Goal: Task Accomplishment & Management: Use online tool/utility

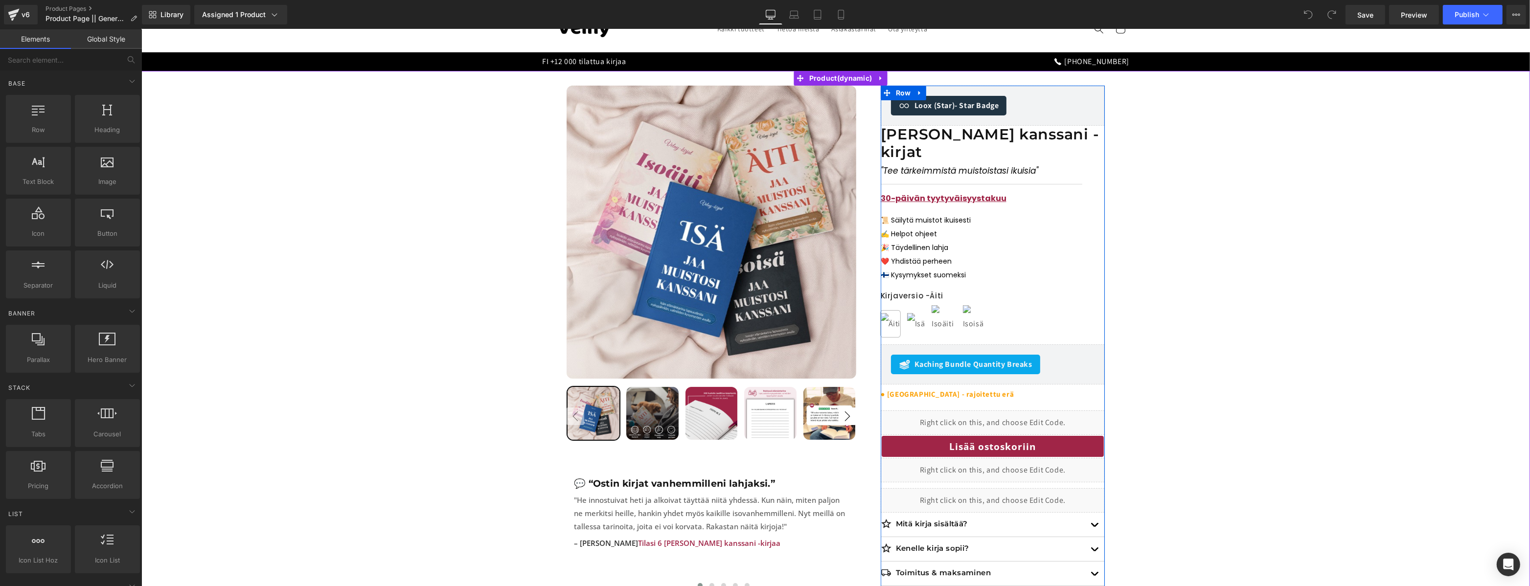
scroll to position [5, 0]
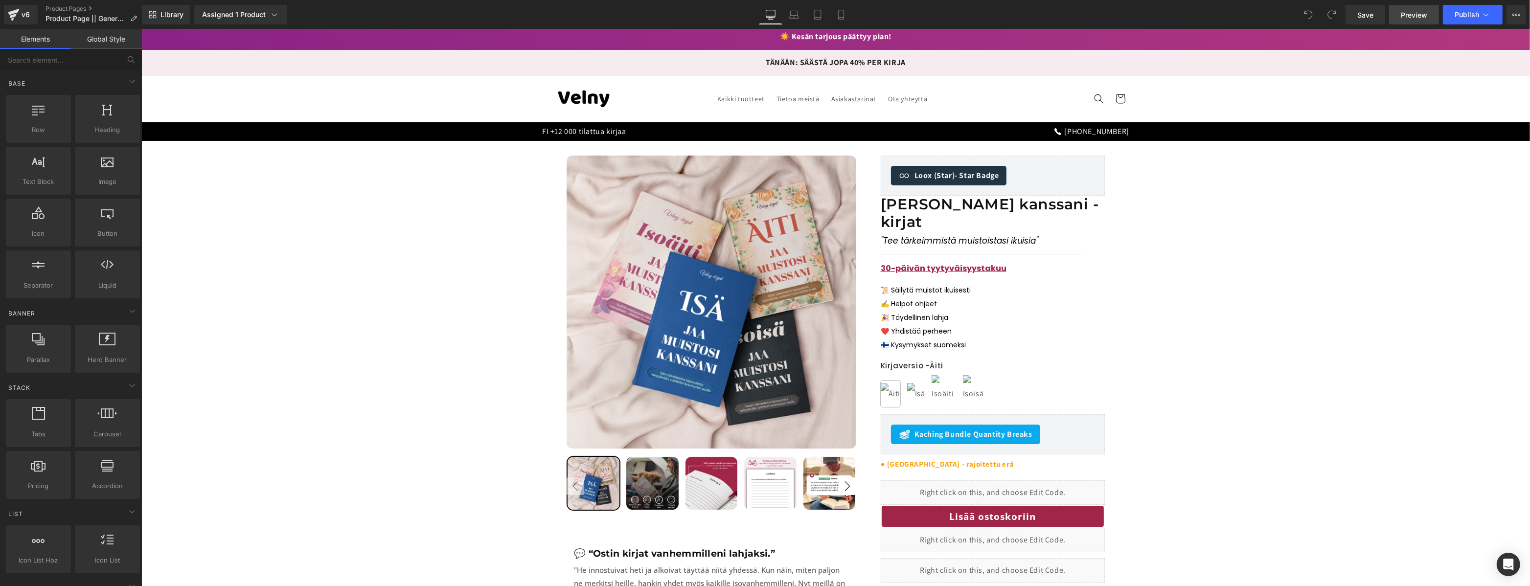
click at [1414, 14] on span "Preview" at bounding box center [1414, 15] width 26 height 10
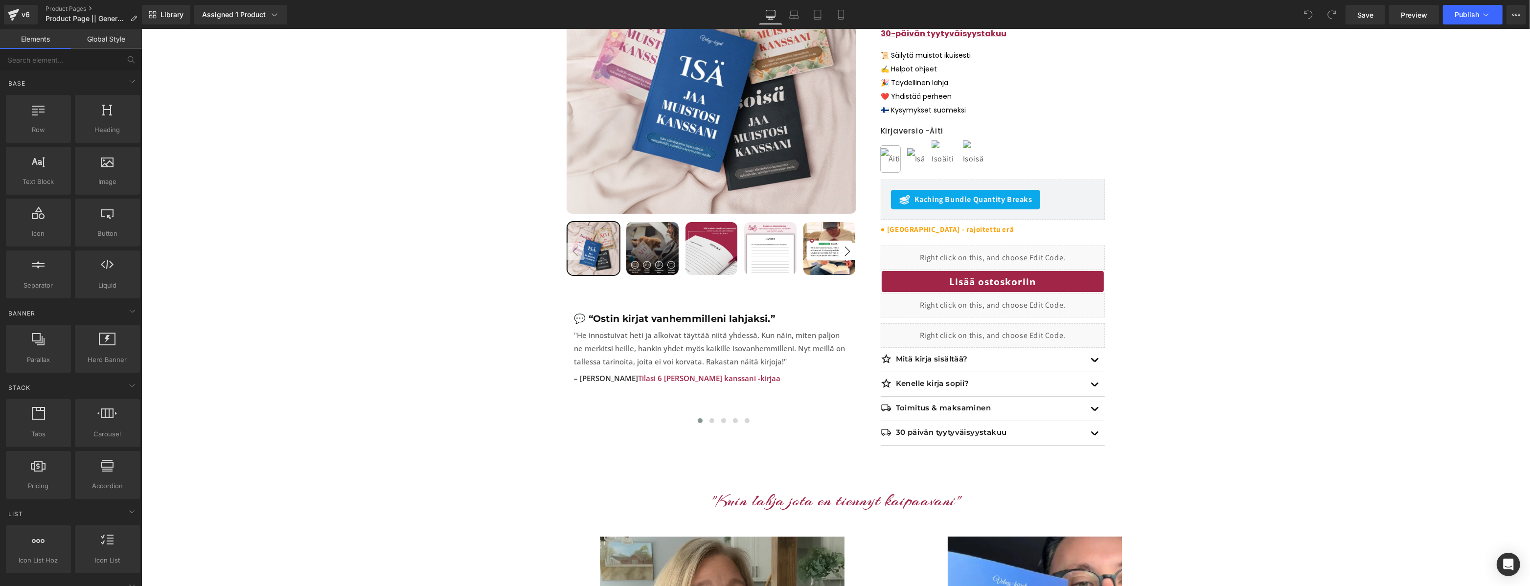
scroll to position [316, 0]
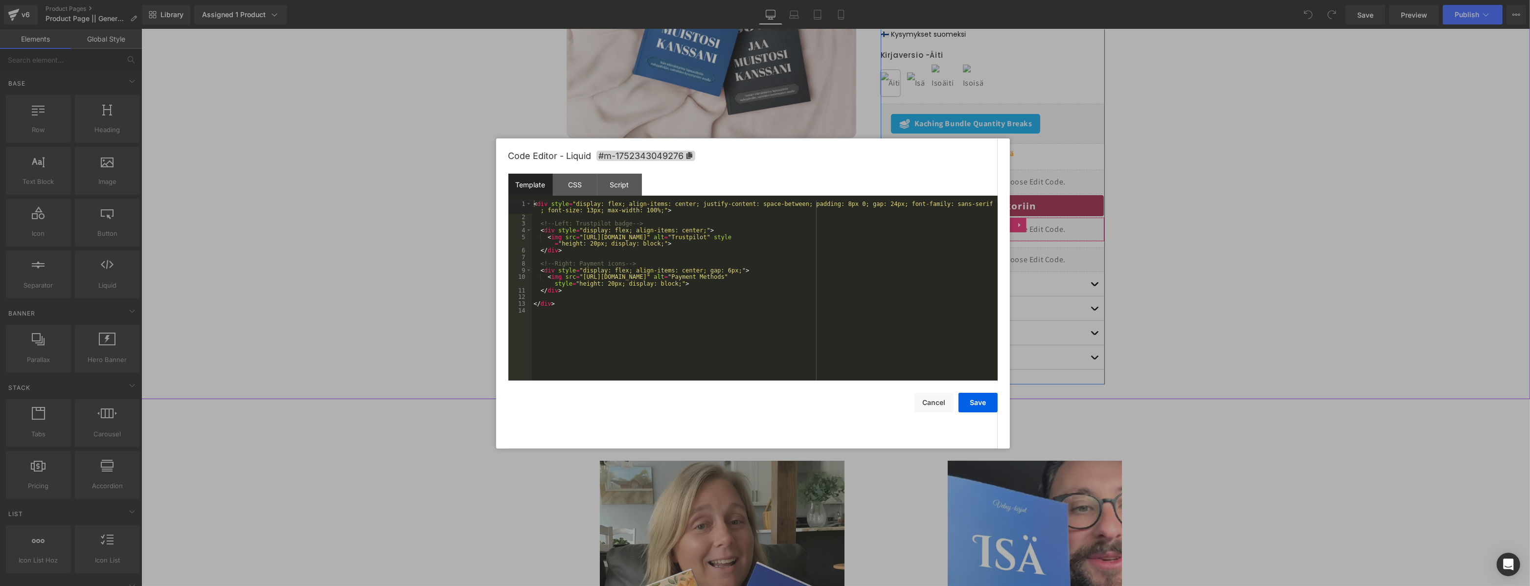
click at [1006, 217] on div "Liquid" at bounding box center [992, 229] width 224 height 24
click at [566, 178] on div "CSS" at bounding box center [575, 185] width 45 height 22
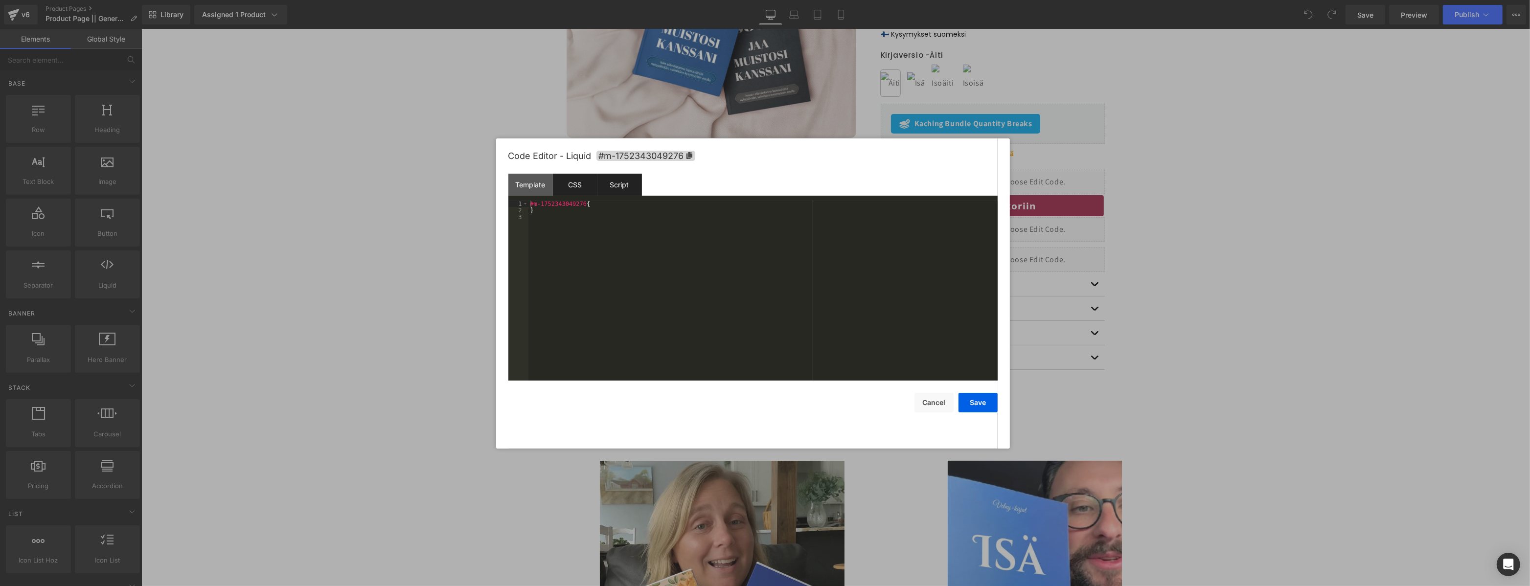
click at [610, 182] on div "Script" at bounding box center [619, 185] width 45 height 22
click at [524, 178] on div "Template" at bounding box center [530, 185] width 45 height 22
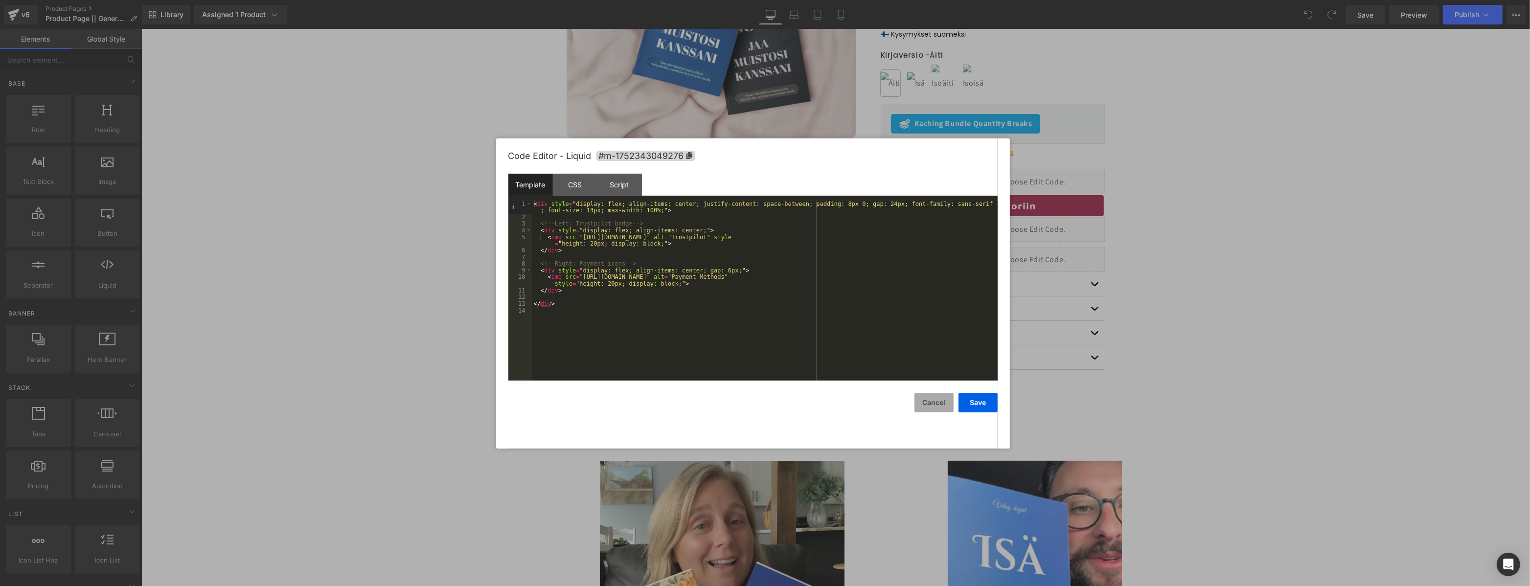
click at [936, 401] on button "Cancel" at bounding box center [934, 403] width 39 height 20
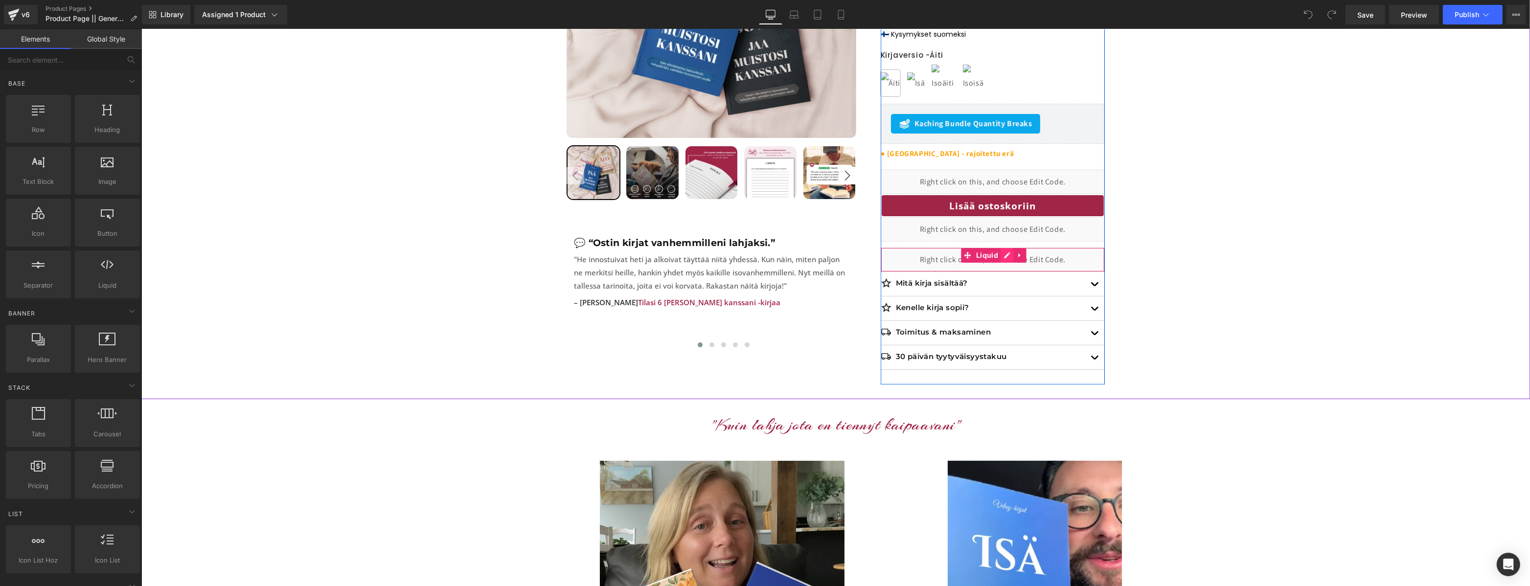
click at [1003, 248] on div "Liquid" at bounding box center [992, 260] width 224 height 24
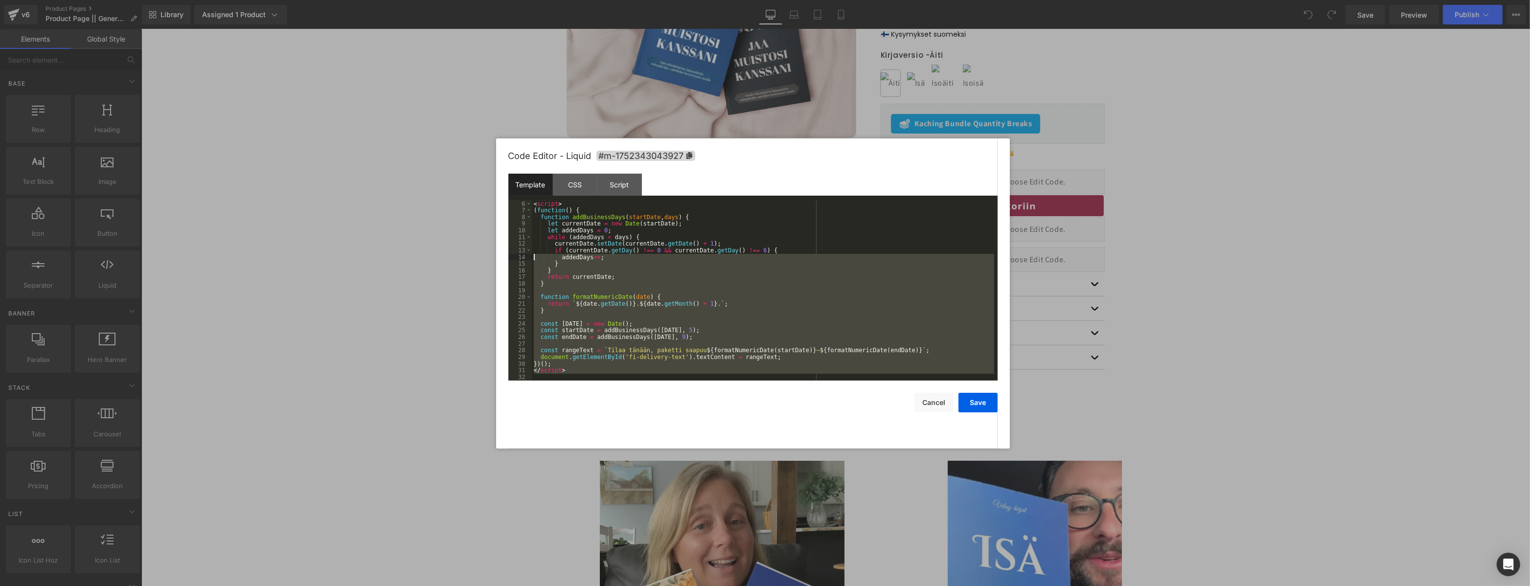
scroll to position [0, 0]
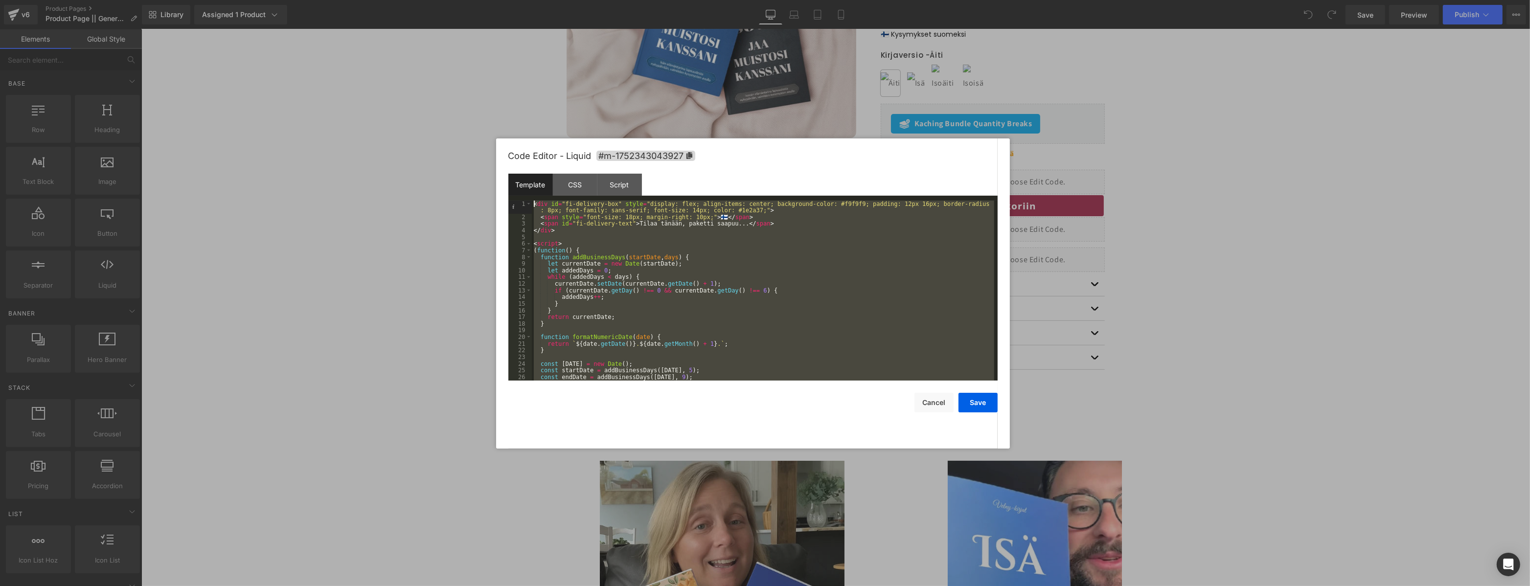
drag, startPoint x: 634, startPoint y: 374, endPoint x: 478, endPoint y: 86, distance: 328.0
click at [478, 86] on body "You are previewing how the will restyle your page. You can not edit Elements in…" at bounding box center [765, 293] width 1530 height 586
click at [716, 249] on div "< div id = "fi-delivery-box" style = "display: flex; align-items: center; backg…" at bounding box center [763, 301] width 462 height 200
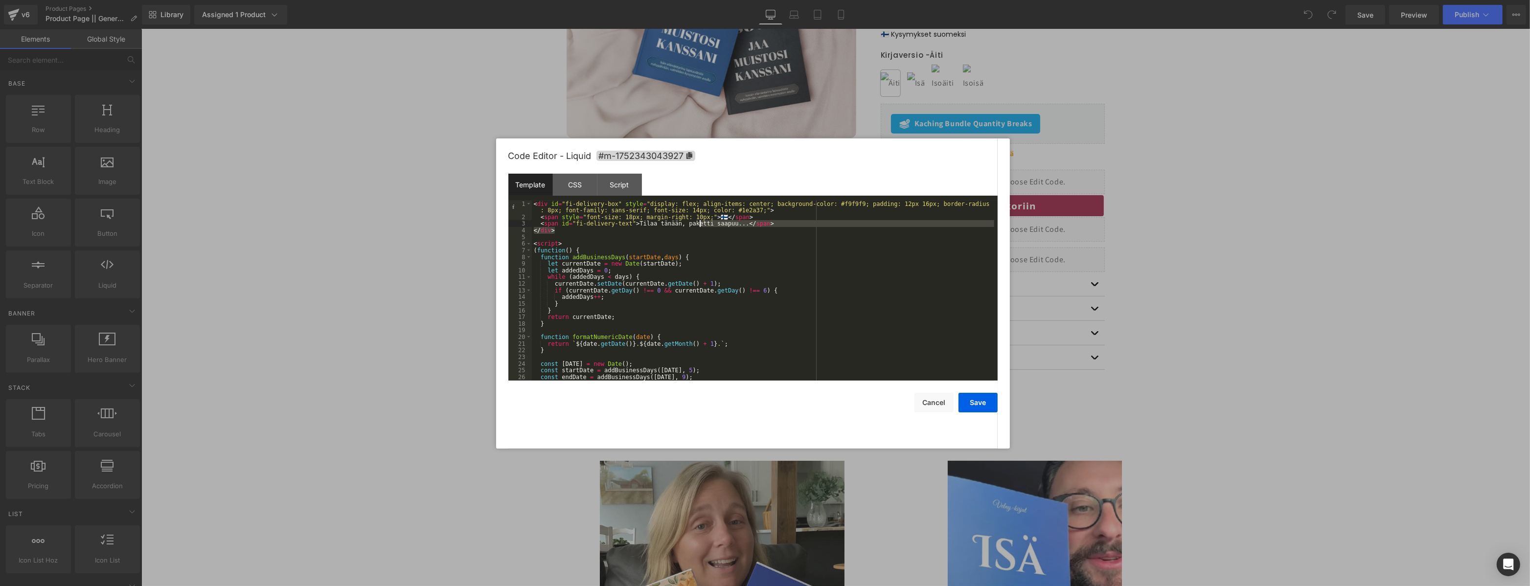
drag, startPoint x: 750, startPoint y: 228, endPoint x: 685, endPoint y: 224, distance: 65.2
click at [686, 224] on div "< div id = "fi-delivery-box" style = "display: flex; align-items: center; backg…" at bounding box center [763, 301] width 462 height 200
drag, startPoint x: 681, startPoint y: 231, endPoint x: 670, endPoint y: 228, distance: 11.3
click at [681, 231] on div "< div id = "fi-delivery-box" style = "display: flex; align-items: center; backg…" at bounding box center [763, 301] width 462 height 200
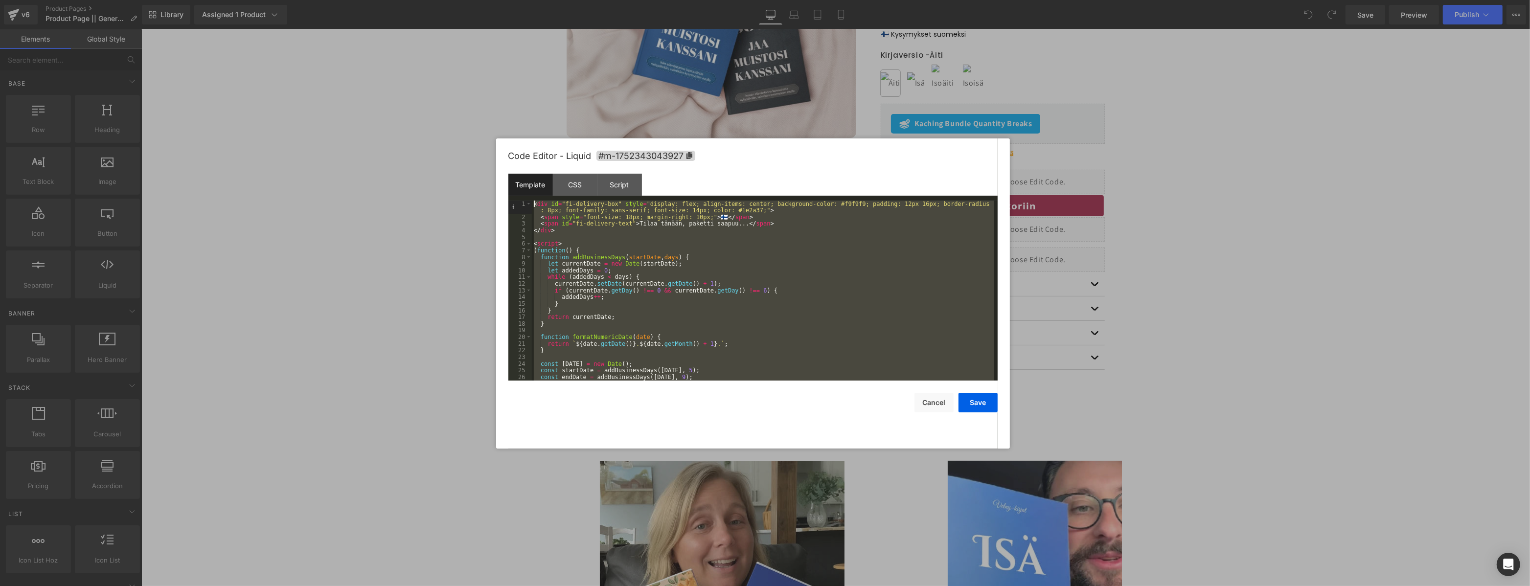
drag, startPoint x: 636, startPoint y: 372, endPoint x: 493, endPoint y: 104, distance: 304.5
click at [493, 104] on body "You are previewing how the will restyle your page. You can not edit Elements in…" at bounding box center [765, 293] width 1530 height 586
click at [565, 182] on div "CSS" at bounding box center [575, 185] width 45 height 22
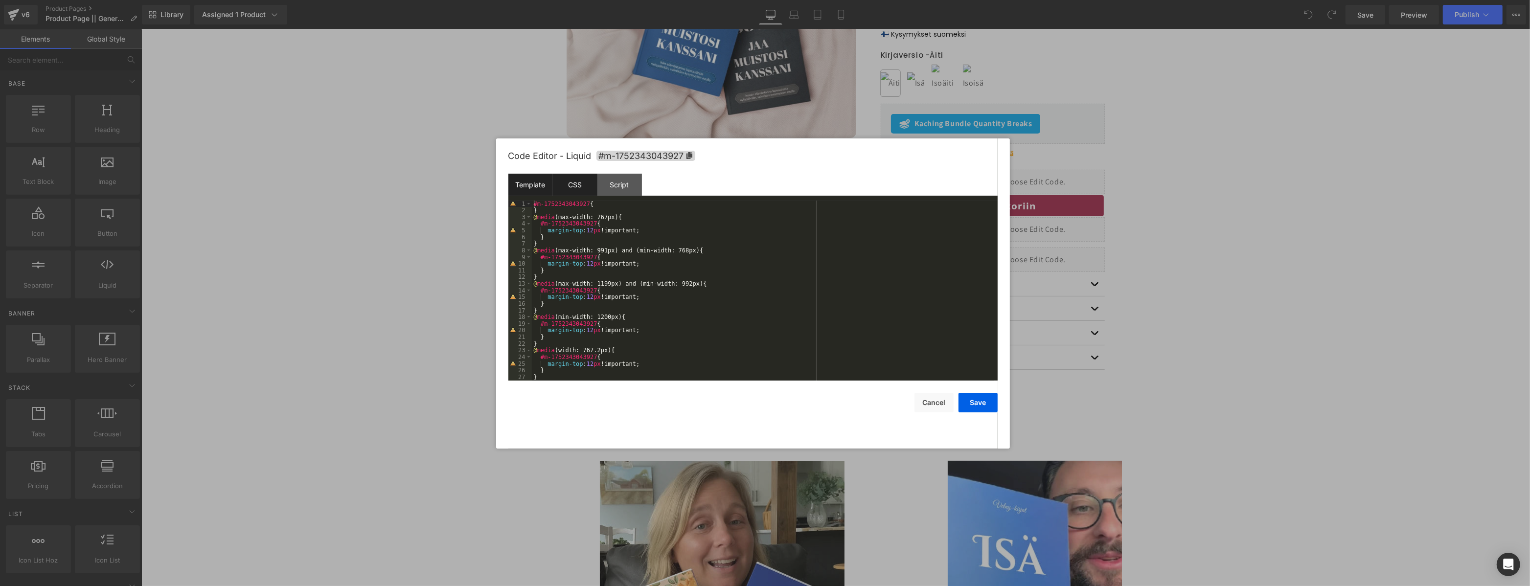
click at [551, 184] on div "Template" at bounding box center [530, 185] width 45 height 22
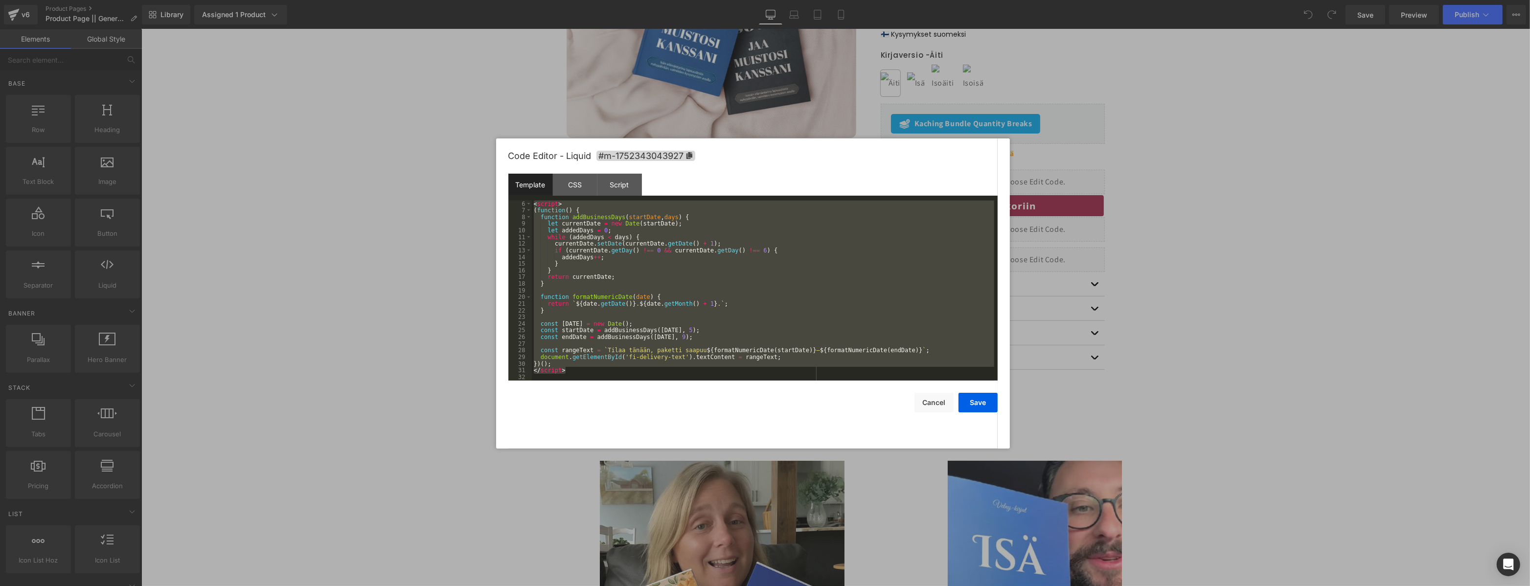
scroll to position [40, 0]
click at [581, 361] on div "< script > ( function ( ) { function addBusinessDays ( startDate , days ) { let…" at bounding box center [763, 297] width 462 height 193
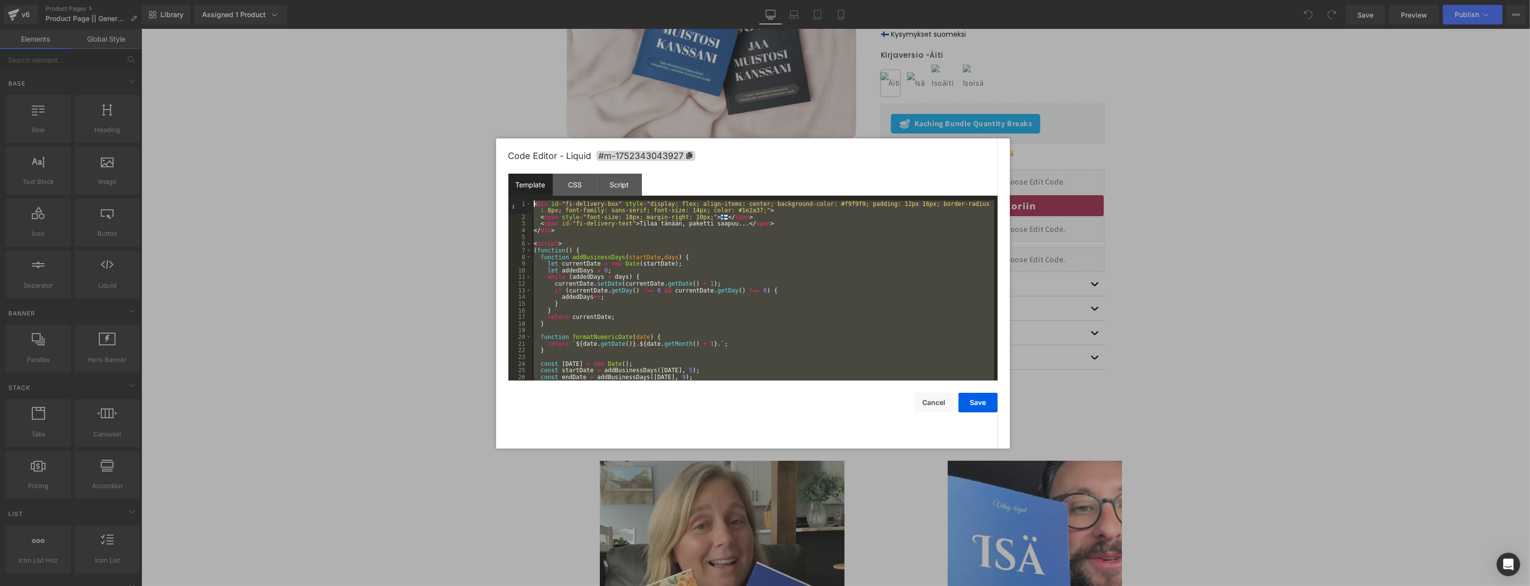
scroll to position [0, 0]
drag, startPoint x: 577, startPoint y: 375, endPoint x: 509, endPoint y: 154, distance: 232.0
click at [509, 154] on div "Code Editor - Liquid #m-1752343043927 Template CSS Script Data 1 2 3 4 5 6 7 8 …" at bounding box center [752, 293] width 489 height 310
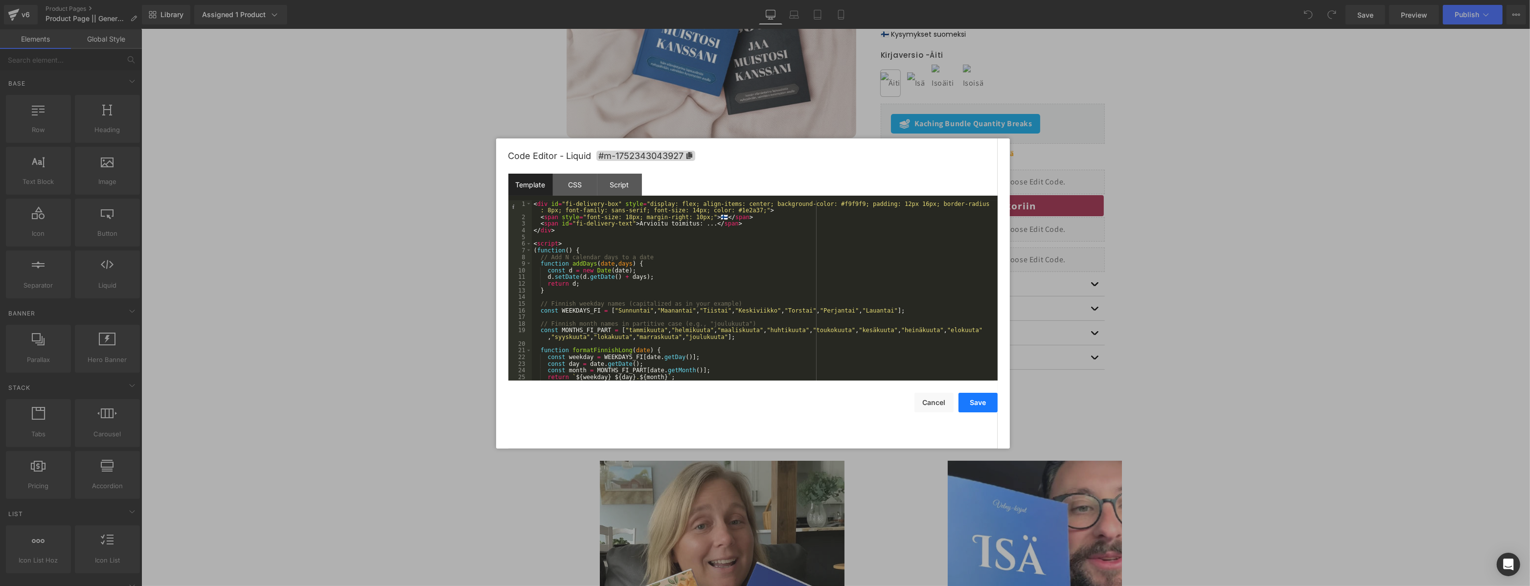
click at [984, 404] on button "Save" at bounding box center [978, 403] width 39 height 20
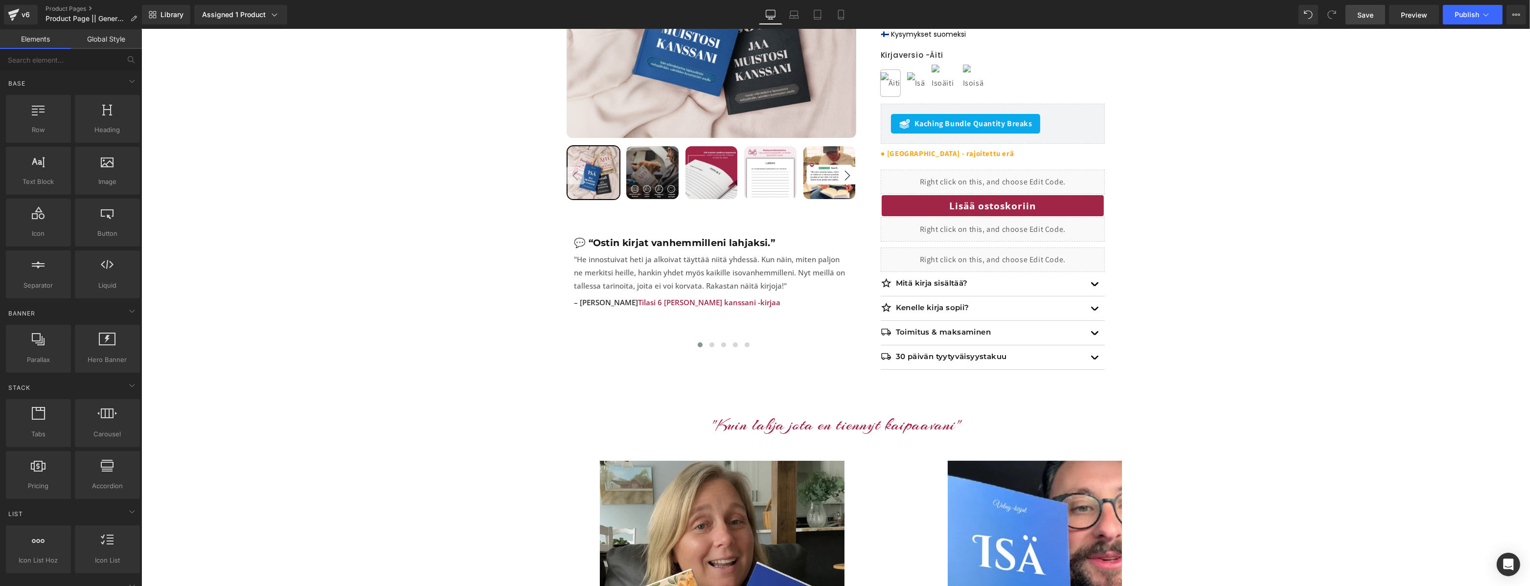
click at [1372, 13] on span "Save" at bounding box center [1365, 15] width 16 height 10
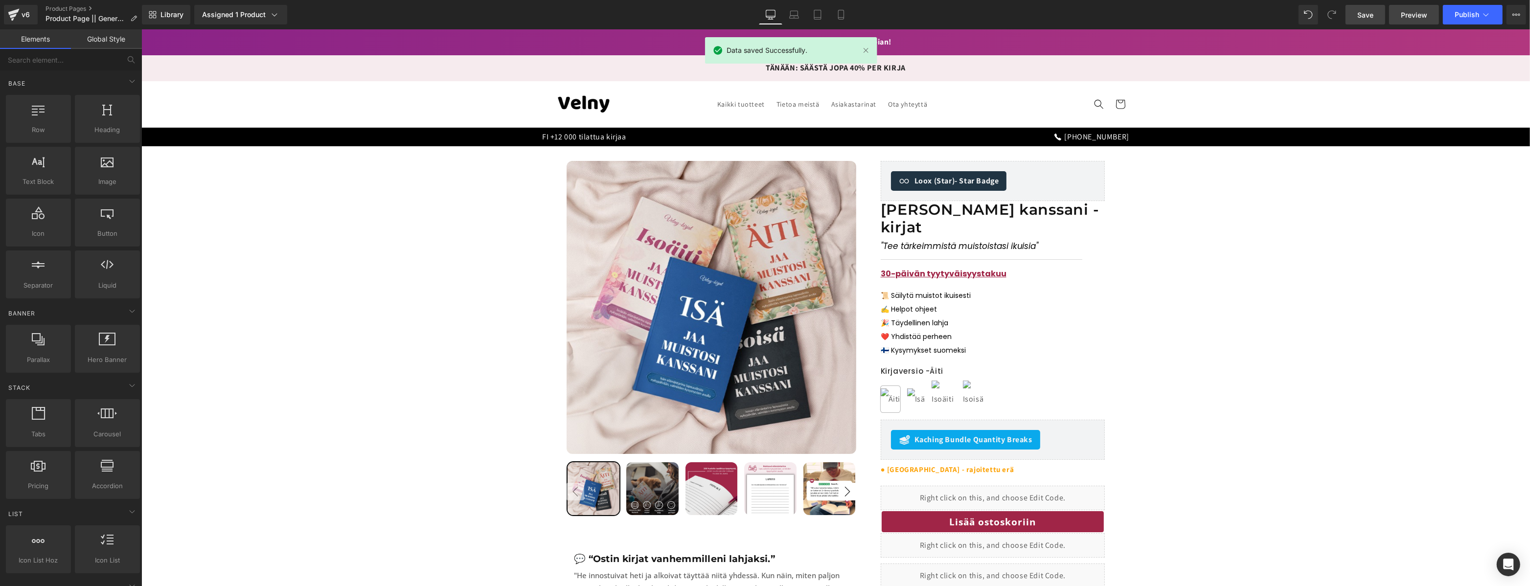
click at [1415, 13] on span "Preview" at bounding box center [1414, 15] width 26 height 10
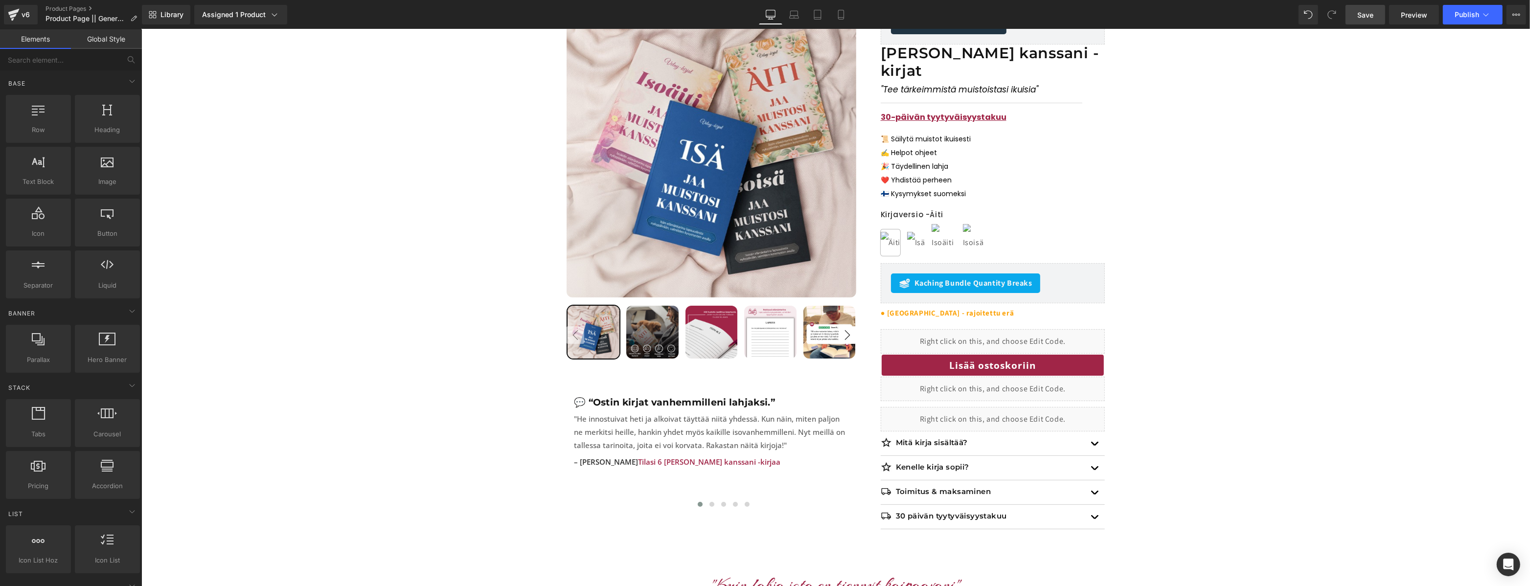
scroll to position [192, 0]
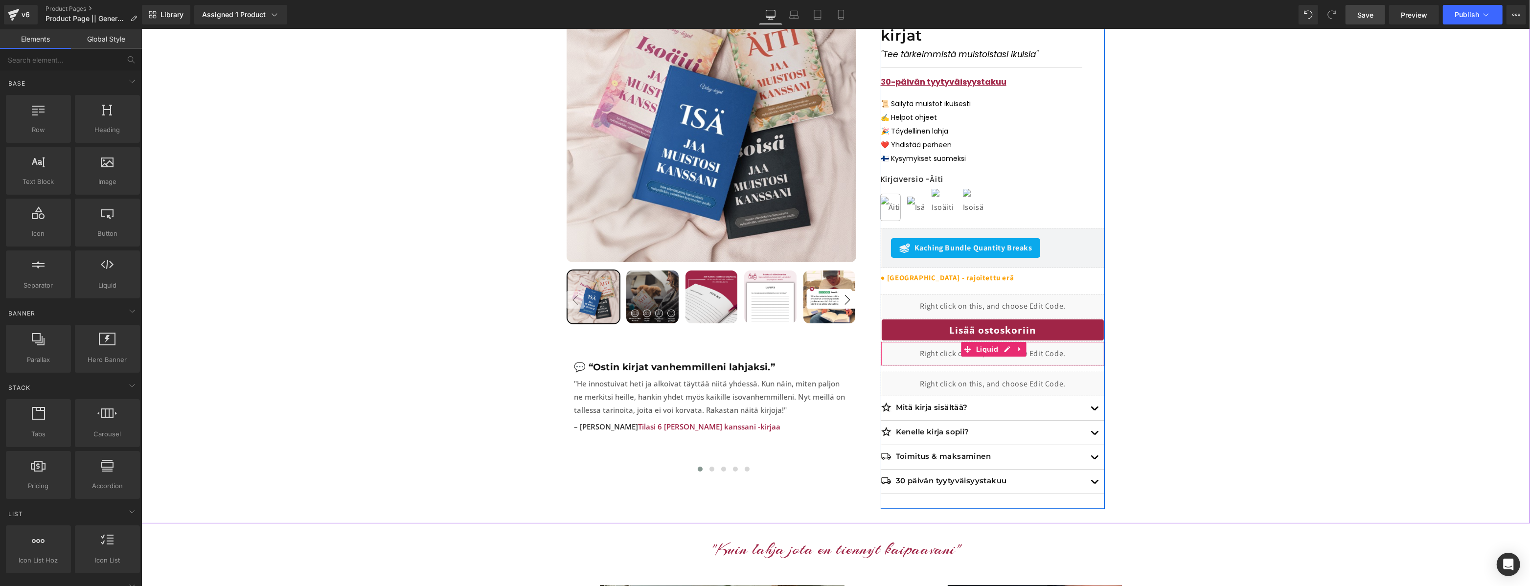
click at [1008, 342] on div "Liquid" at bounding box center [992, 354] width 224 height 24
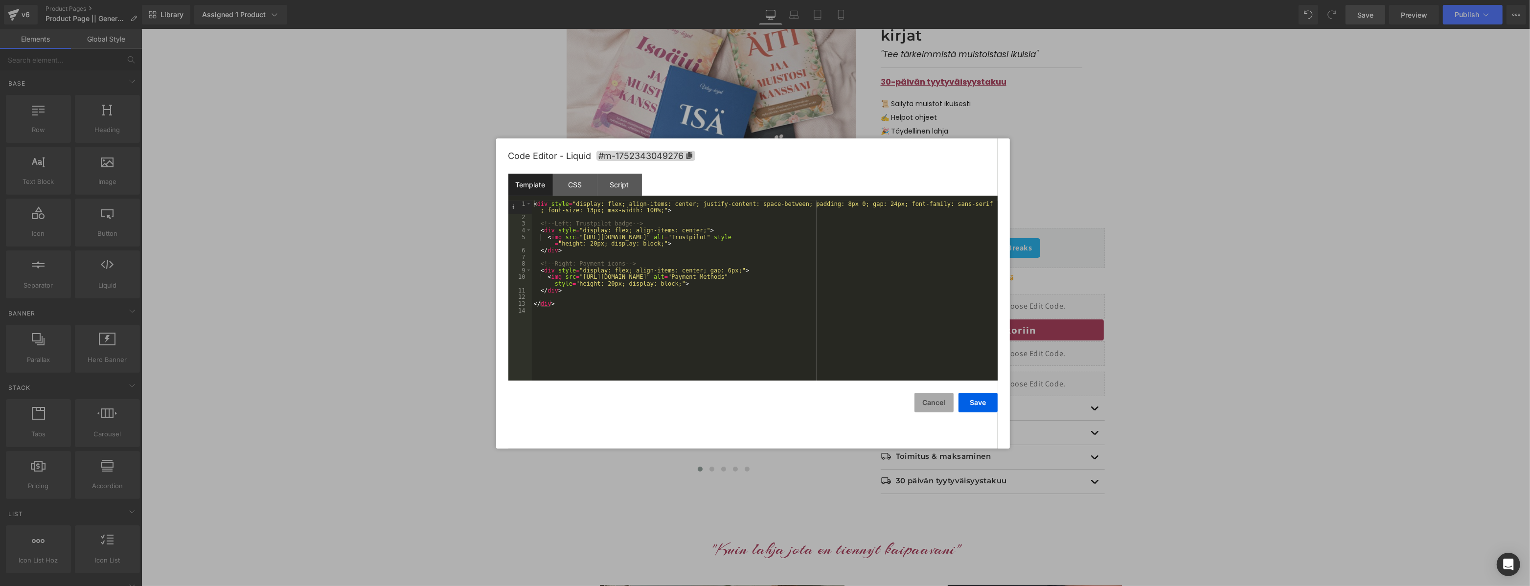
click at [934, 399] on button "Cancel" at bounding box center [934, 403] width 39 height 20
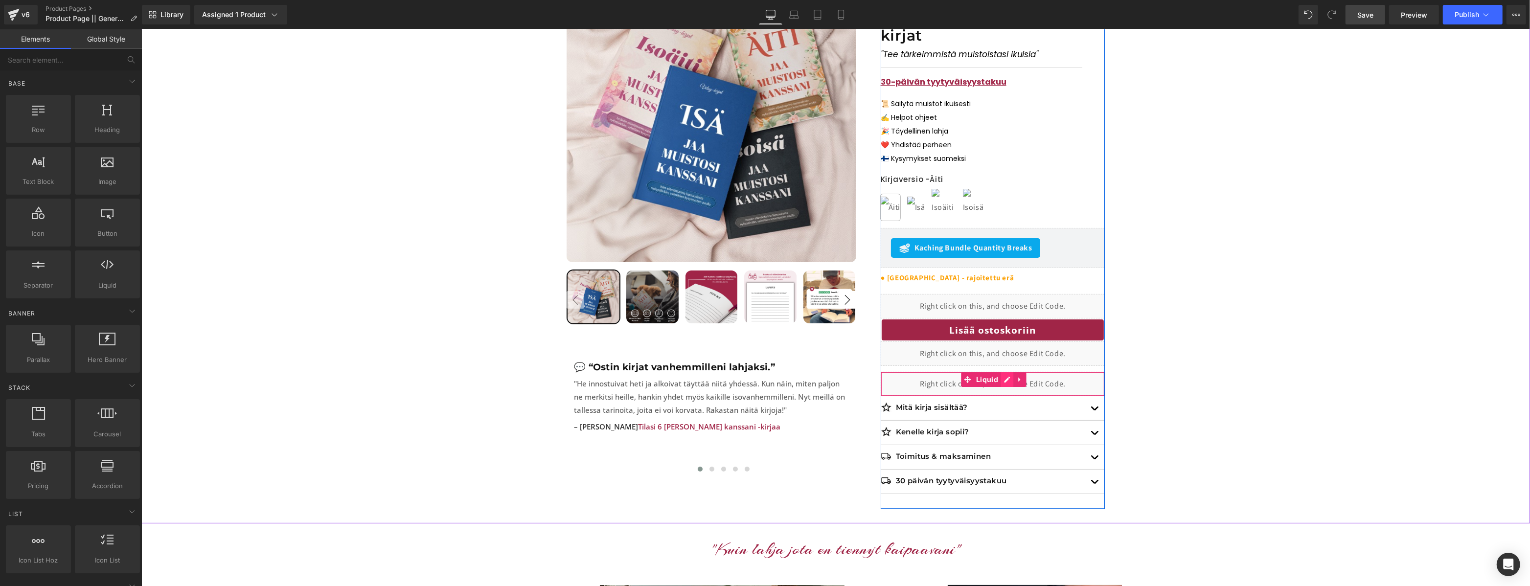
click at [1004, 372] on div "Liquid" at bounding box center [992, 384] width 224 height 24
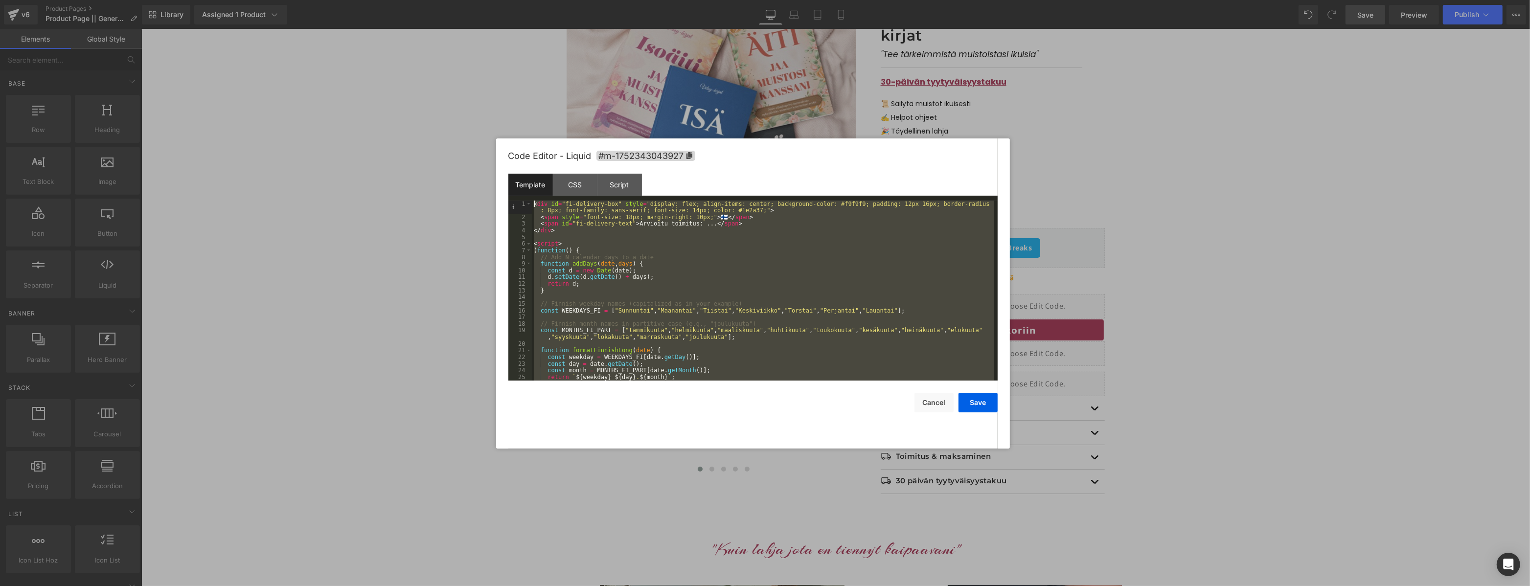
scroll to position [0, 0]
drag, startPoint x: 599, startPoint y: 371, endPoint x: 493, endPoint y: 129, distance: 264.3
click at [493, 129] on body "You are previewing how the will restyle your page. You can not edit Elements in…" at bounding box center [765, 293] width 1530 height 586
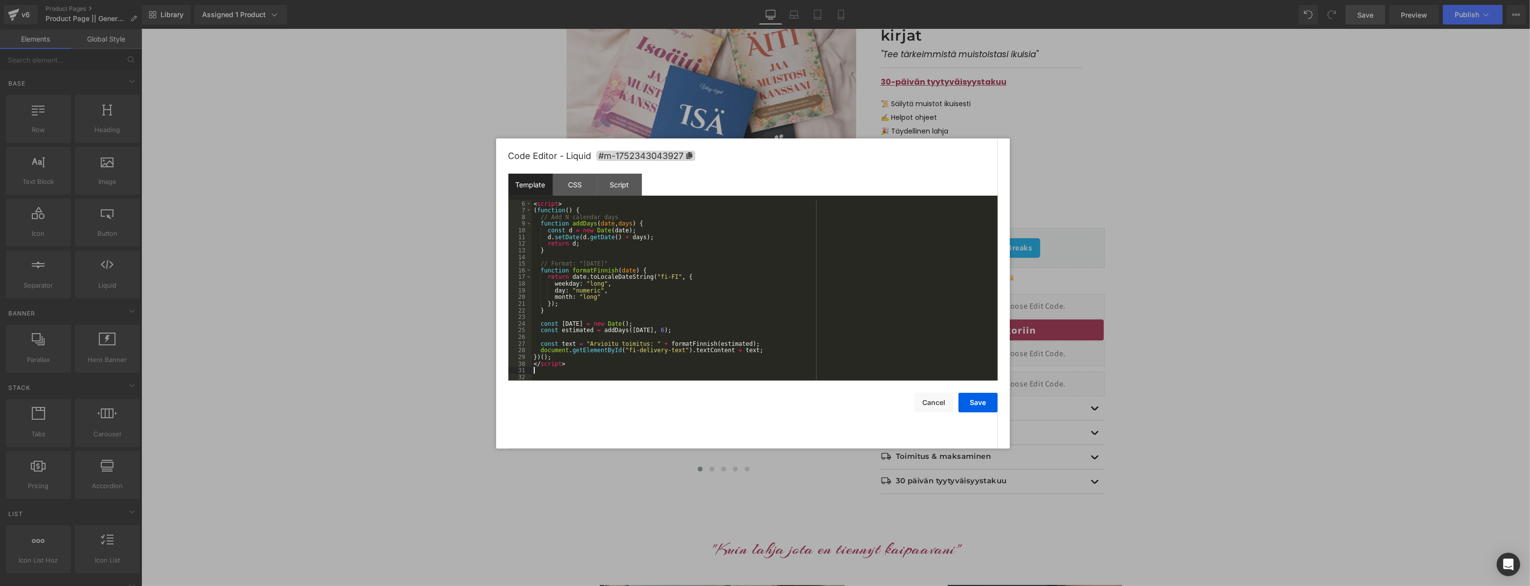
scroll to position [40, 0]
click at [978, 403] on button "Save" at bounding box center [978, 403] width 39 height 20
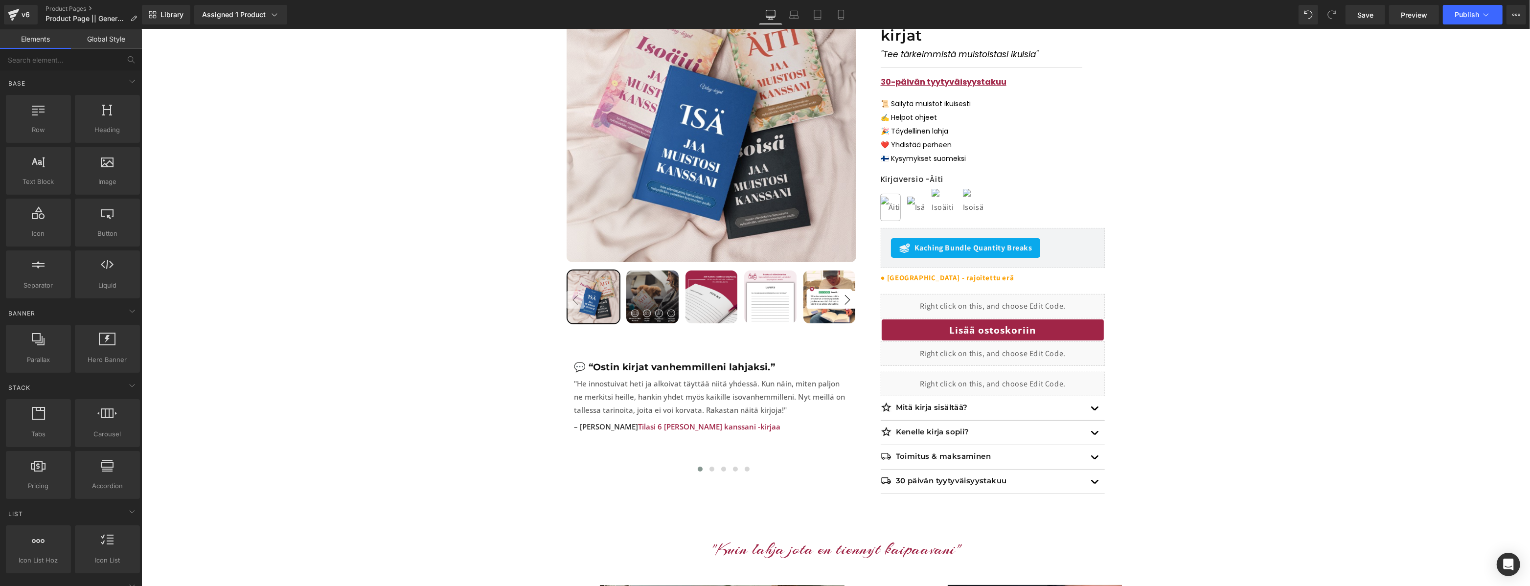
drag, startPoint x: 1365, startPoint y: 16, endPoint x: 1316, endPoint y: 16, distance: 48.4
click at [1364, 16] on span "Save" at bounding box center [1365, 15] width 16 height 10
click at [1422, 22] on link "Preview" at bounding box center [1414, 15] width 50 height 20
click at [1468, 17] on span "Publish" at bounding box center [1467, 15] width 24 height 8
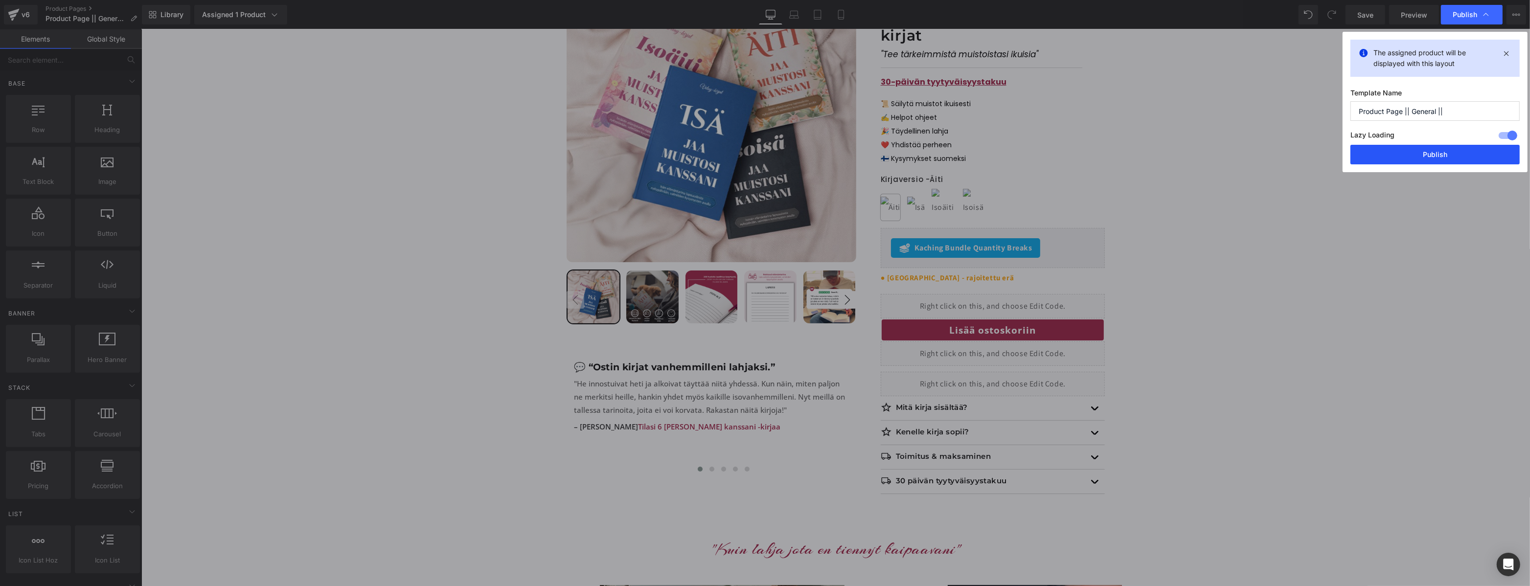
click at [1419, 157] on button "Publish" at bounding box center [1435, 155] width 169 height 20
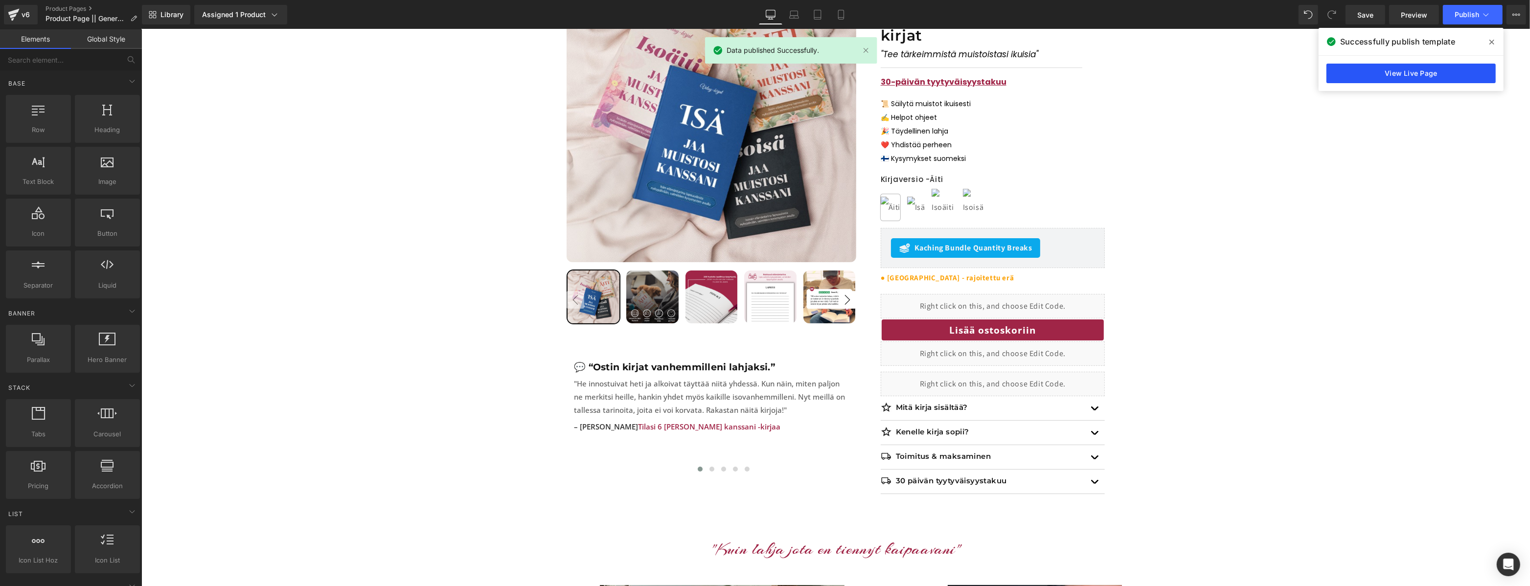
click at [1375, 73] on link "View Live Page" at bounding box center [1411, 74] width 169 height 20
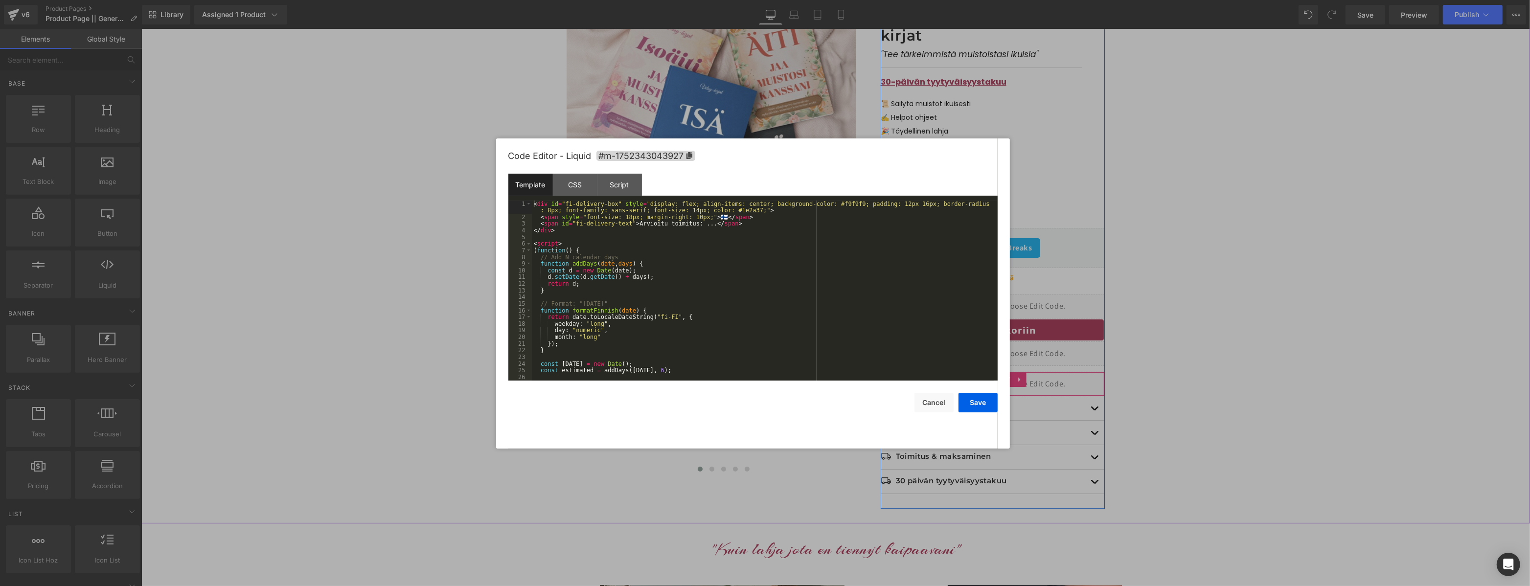
click at [1004, 372] on div "Liquid" at bounding box center [992, 384] width 224 height 24
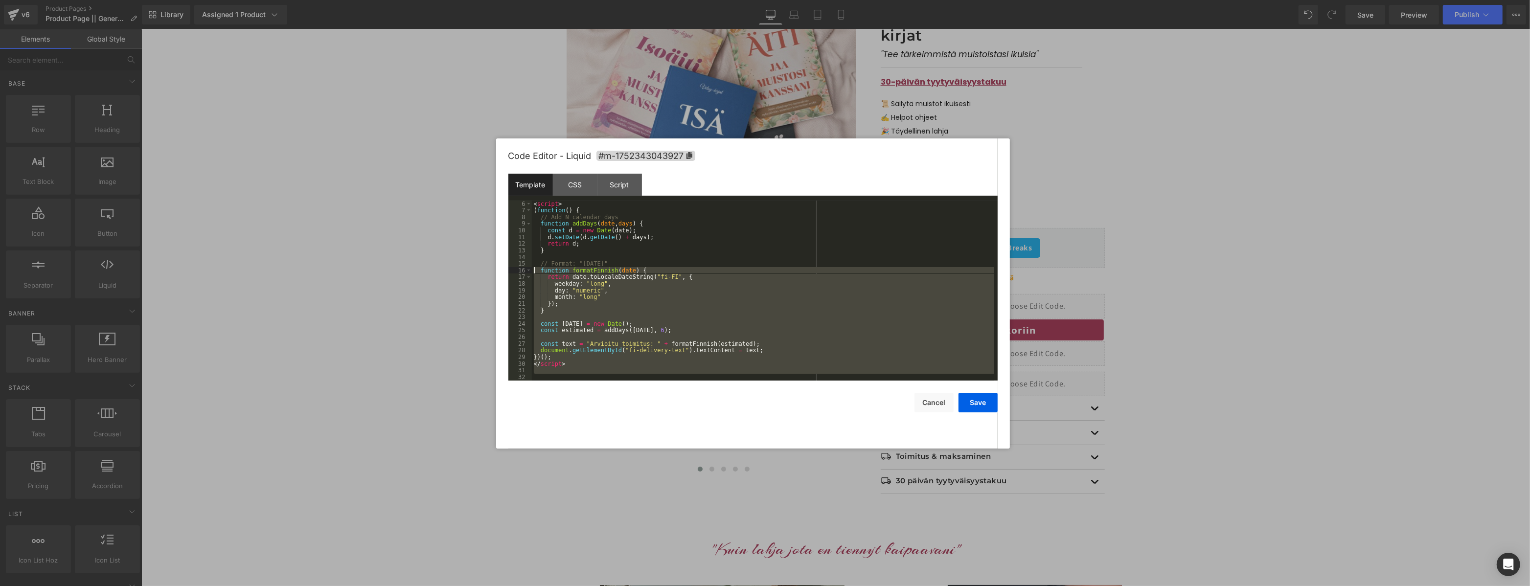
scroll to position [0, 0]
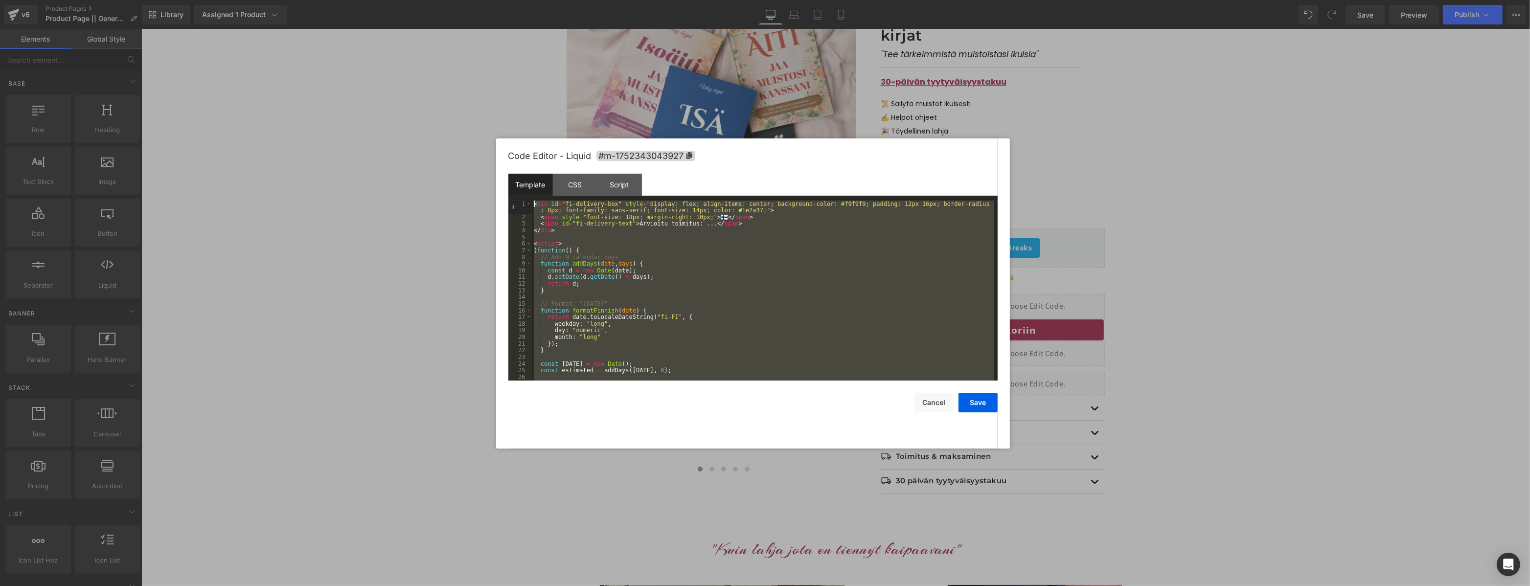
drag, startPoint x: 582, startPoint y: 374, endPoint x: 490, endPoint y: 86, distance: 302.9
click at [490, 86] on body "You are previewing how the will restyle your page. You can not edit Elements in…" at bounding box center [765, 293] width 1530 height 586
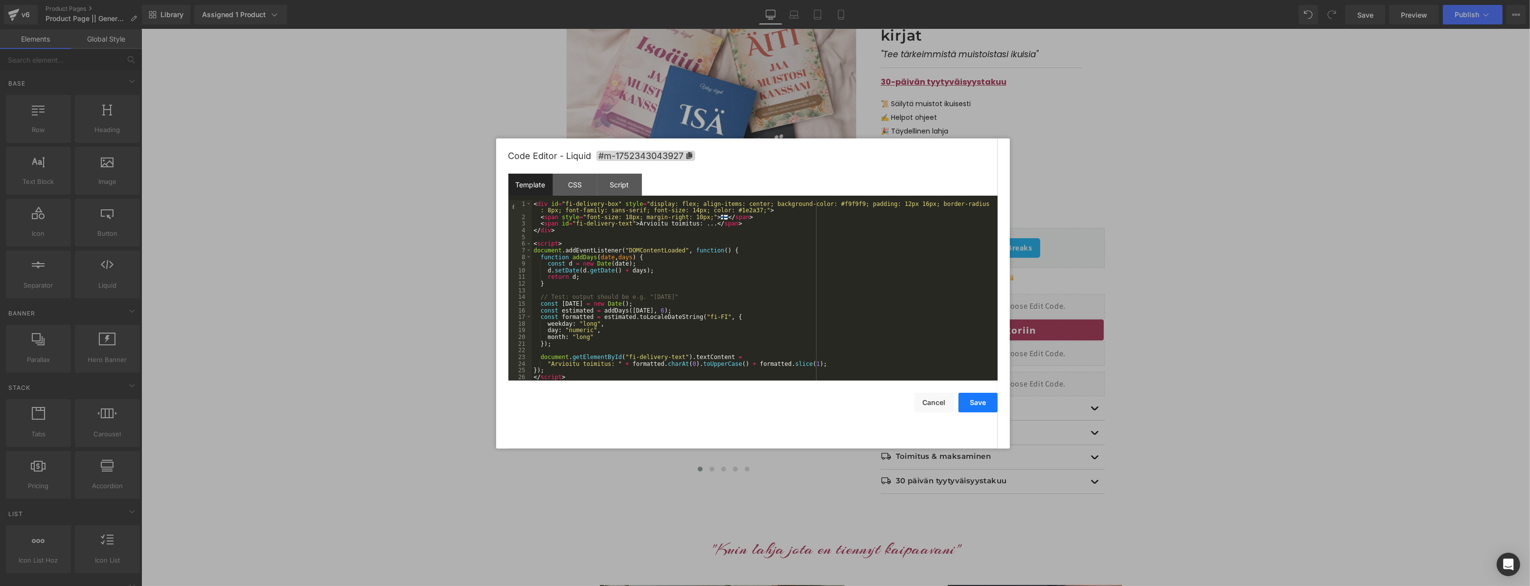
click at [984, 400] on button "Save" at bounding box center [978, 403] width 39 height 20
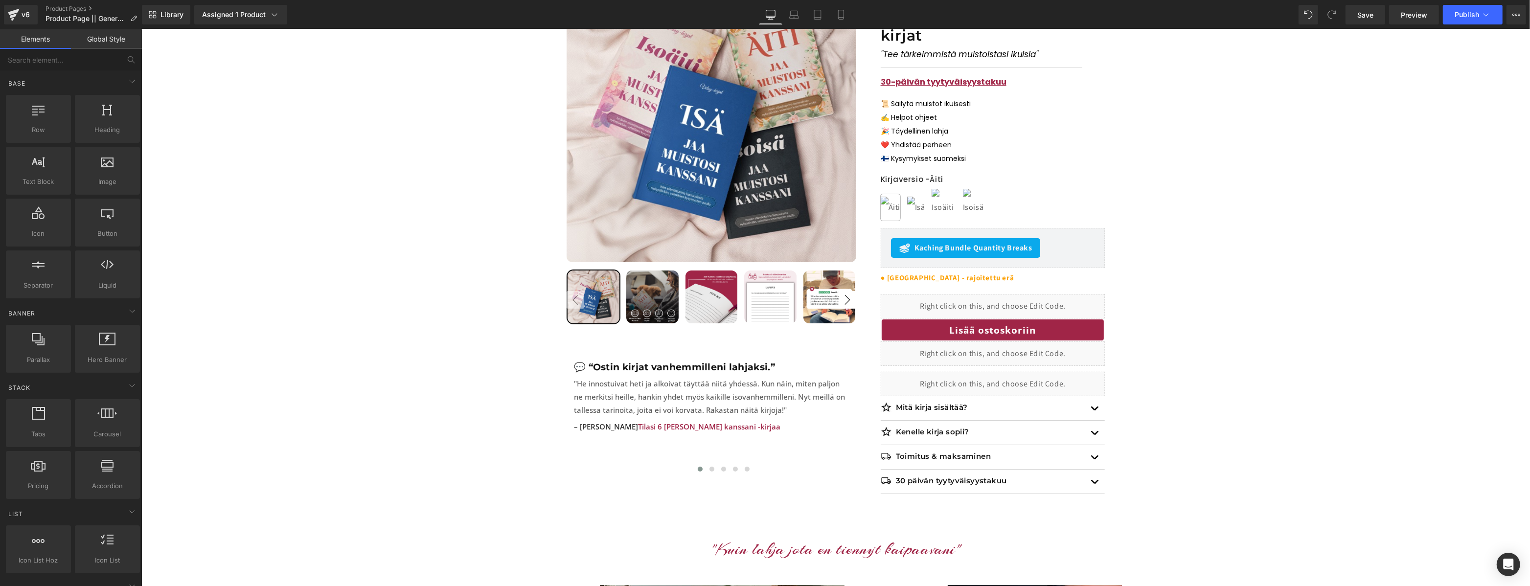
drag, startPoint x: 1372, startPoint y: 20, endPoint x: 1249, endPoint y: 0, distance: 123.9
click at [1372, 20] on link "Save" at bounding box center [1366, 15] width 40 height 20
click at [1469, 11] on span "Publish" at bounding box center [1467, 15] width 24 height 8
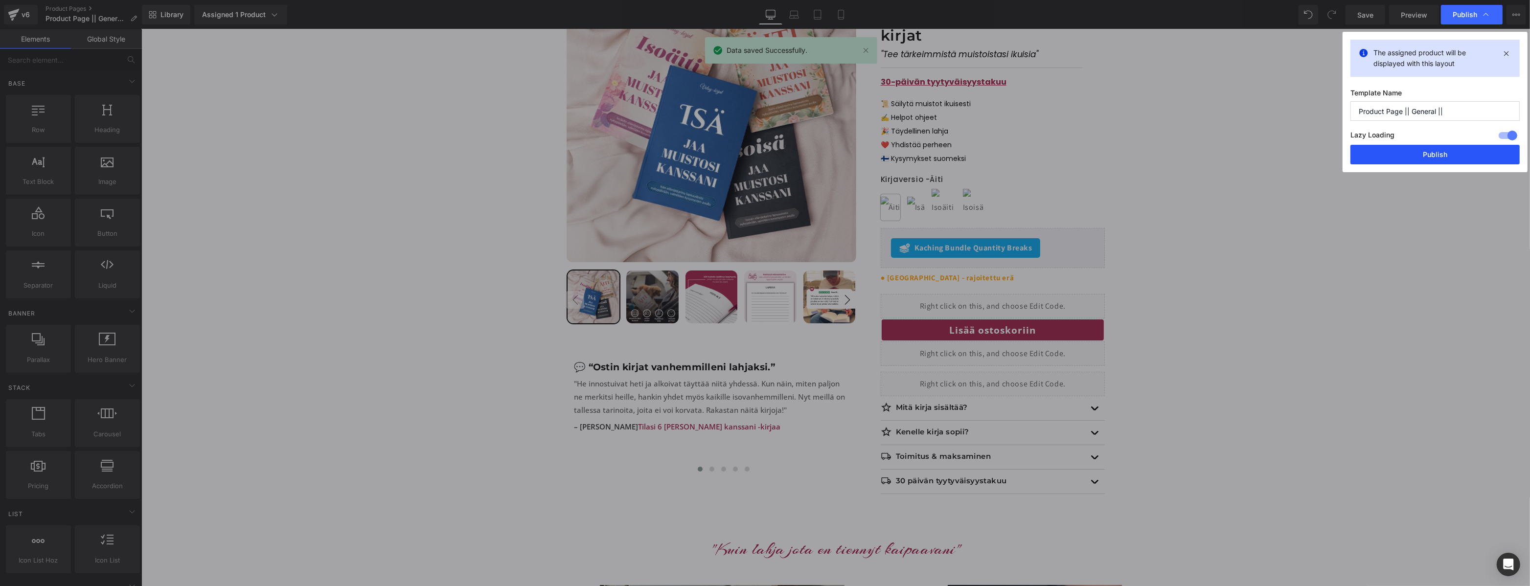
drag, startPoint x: 1420, startPoint y: 156, endPoint x: 1274, endPoint y: 129, distance: 148.7
click at [1420, 156] on button "Publish" at bounding box center [1435, 155] width 169 height 20
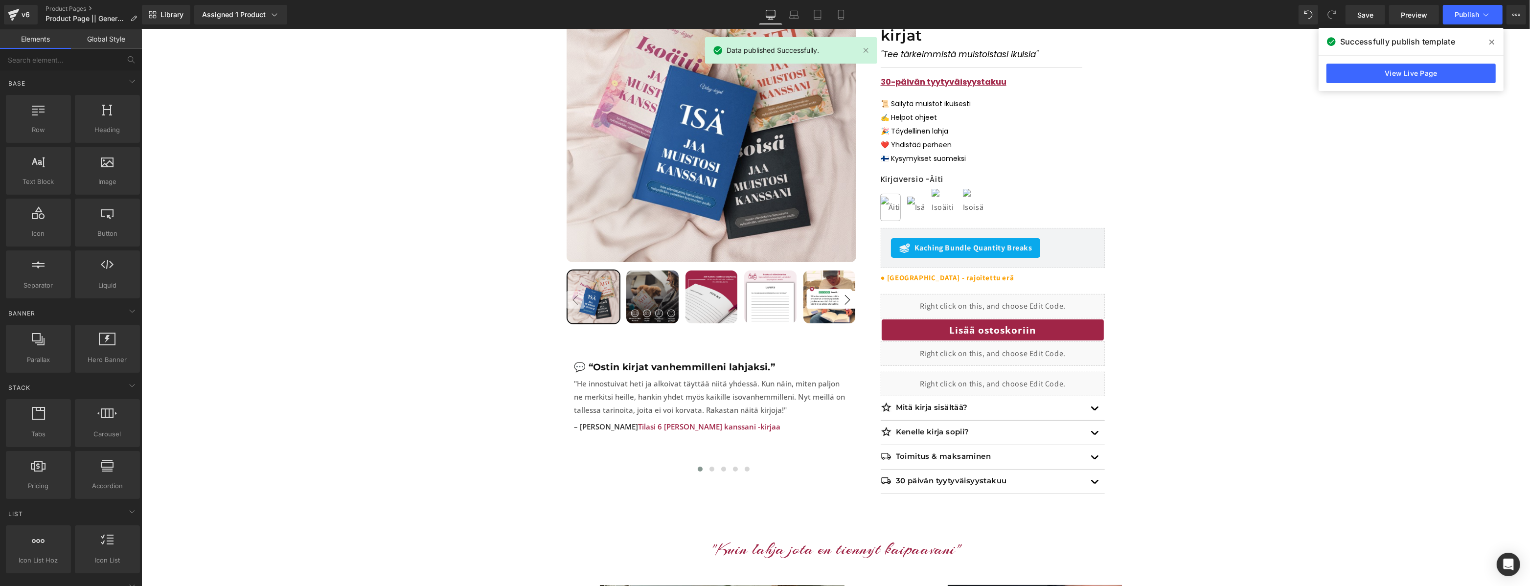
click at [1394, 83] on div "View Live Page" at bounding box center [1411, 73] width 185 height 35
click at [1399, 77] on link "View Live Page" at bounding box center [1411, 74] width 169 height 20
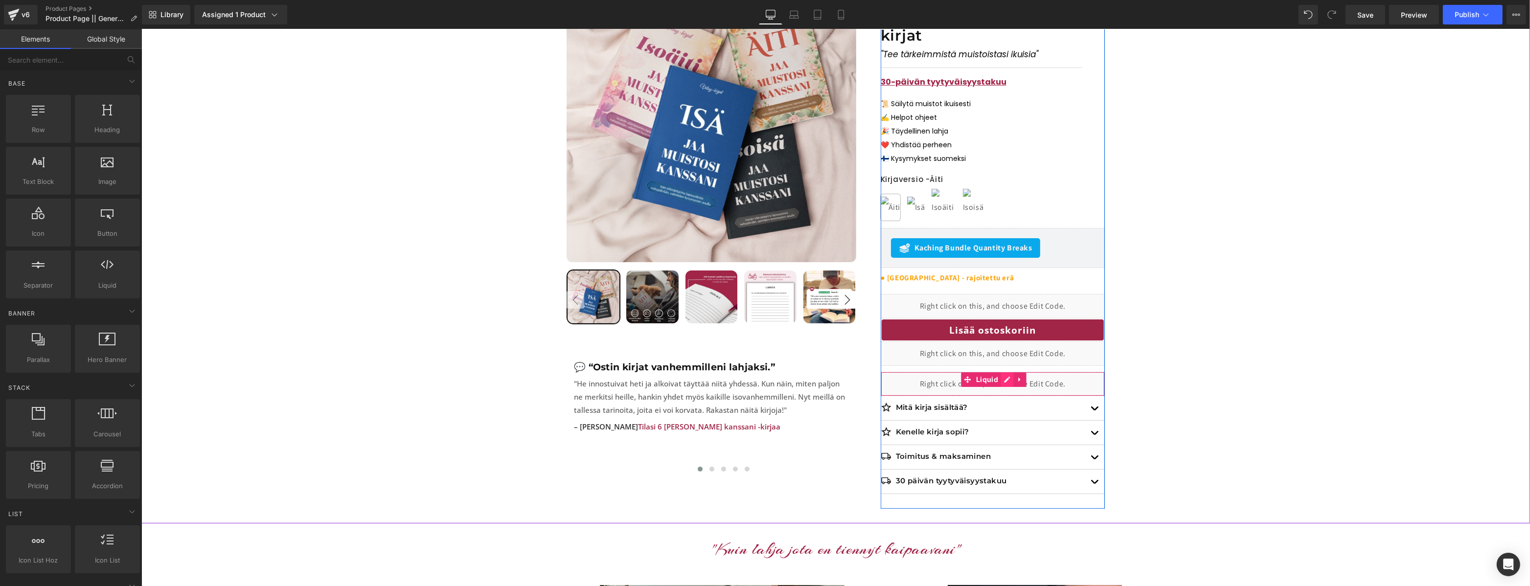
click at [1006, 372] on div "Liquid" at bounding box center [992, 384] width 224 height 24
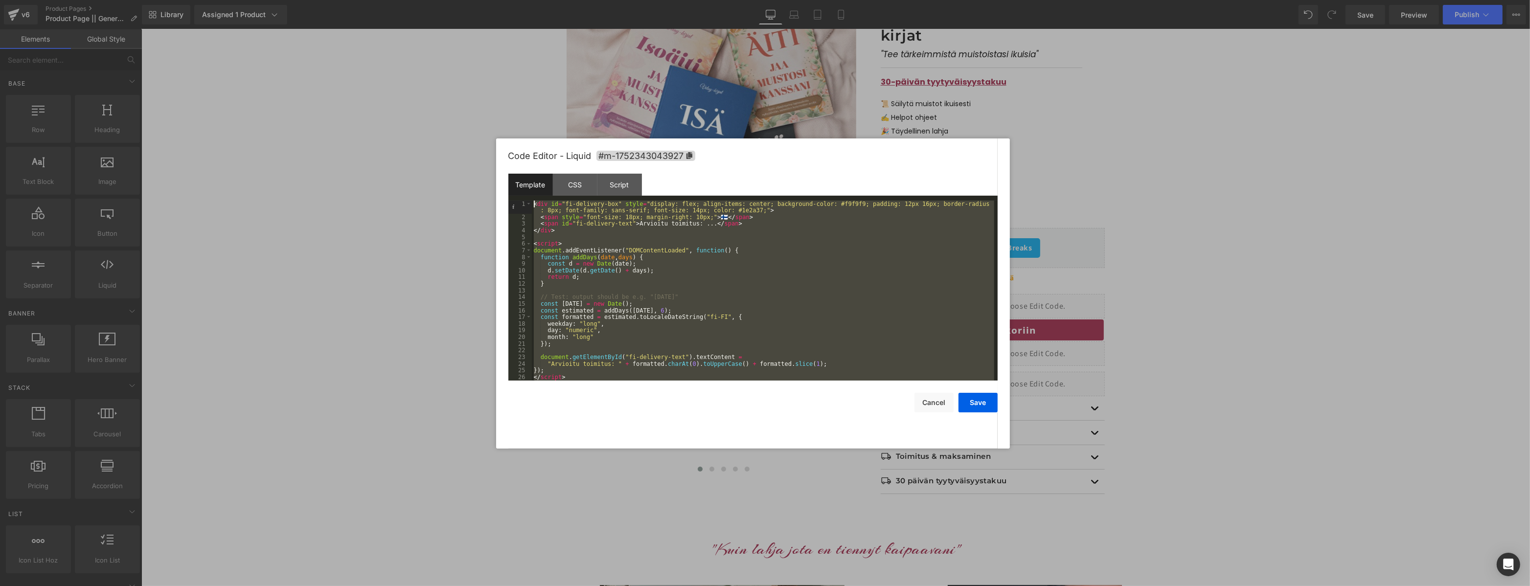
drag, startPoint x: 583, startPoint y: 374, endPoint x: 489, endPoint y: 64, distance: 323.5
click at [489, 64] on body "You are previewing how the will restyle your page. You can not edit Elements in…" at bounding box center [765, 293] width 1530 height 586
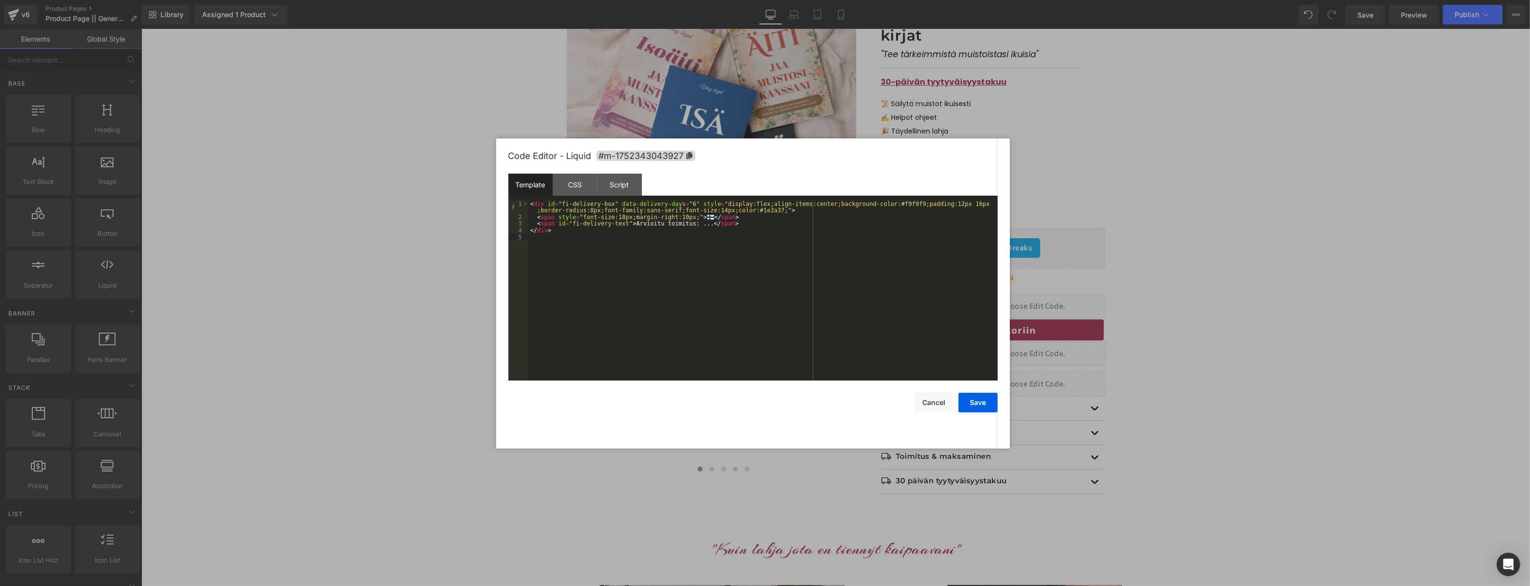
drag, startPoint x: 711, startPoint y: 257, endPoint x: 472, endPoint y: 176, distance: 253.0
click at [472, 176] on body "You are previewing how the will restyle your page. You can not edit Elements in…" at bounding box center [765, 293] width 1530 height 586
drag, startPoint x: 581, startPoint y: 188, endPoint x: 584, endPoint y: 194, distance: 6.1
click at [581, 188] on div "CSS" at bounding box center [575, 185] width 45 height 22
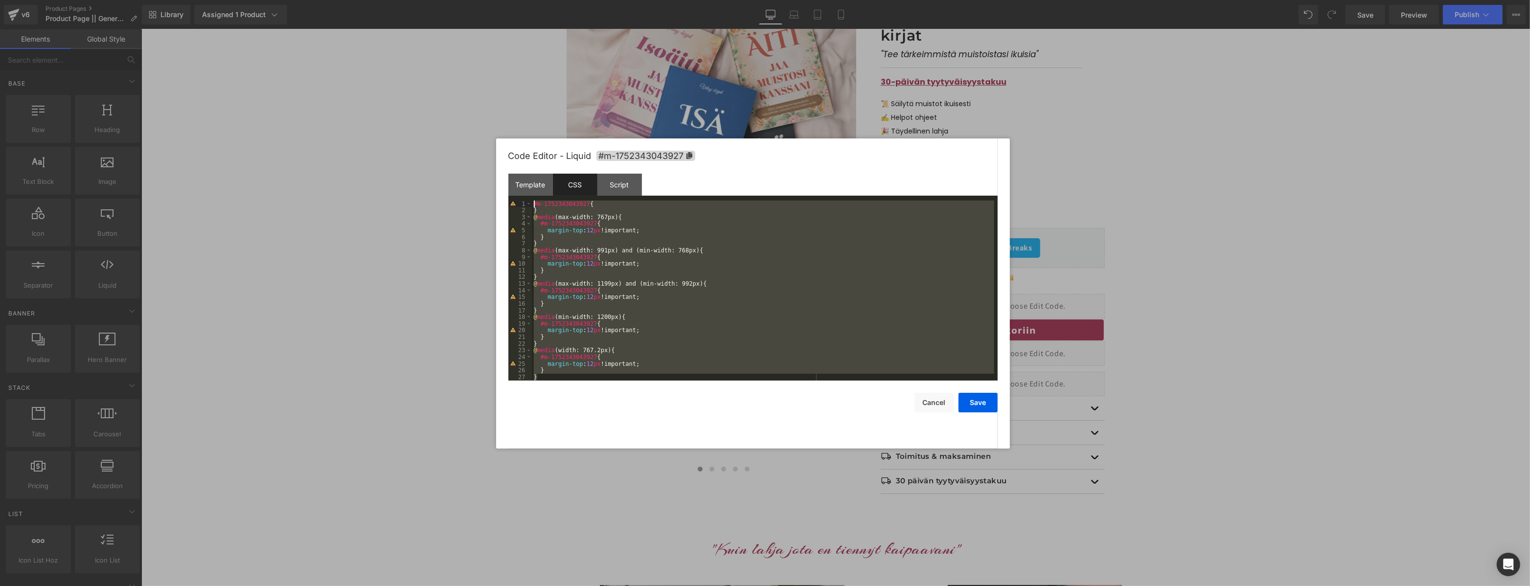
drag, startPoint x: 574, startPoint y: 373, endPoint x: 523, endPoint y: 58, distance: 319.8
click at [523, 58] on body "You are previewing how the will restyle your page. You can not edit Elements in…" at bounding box center [765, 293] width 1530 height 586
drag, startPoint x: 535, startPoint y: 363, endPoint x: 507, endPoint y: 41, distance: 323.2
click at [507, 41] on body "You are previewing how the will restyle your page. You can not edit Elements in…" at bounding box center [765, 293] width 1530 height 586
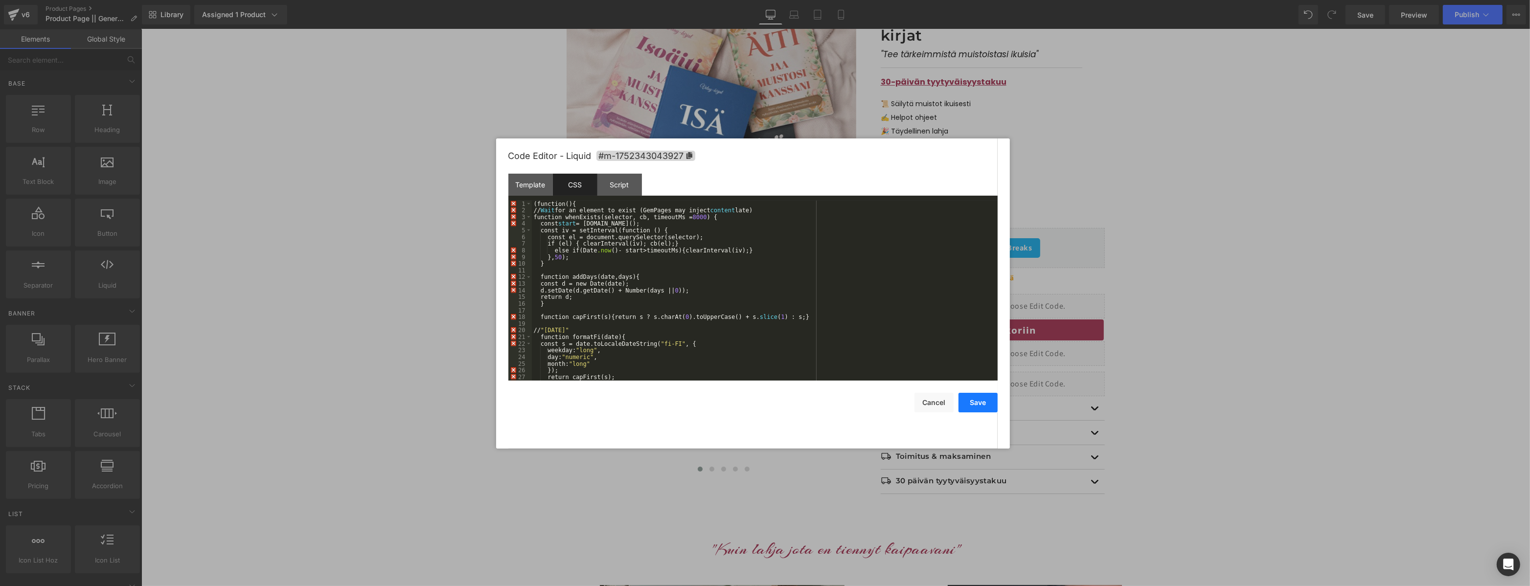
click at [971, 403] on button "Save" at bounding box center [978, 403] width 39 height 20
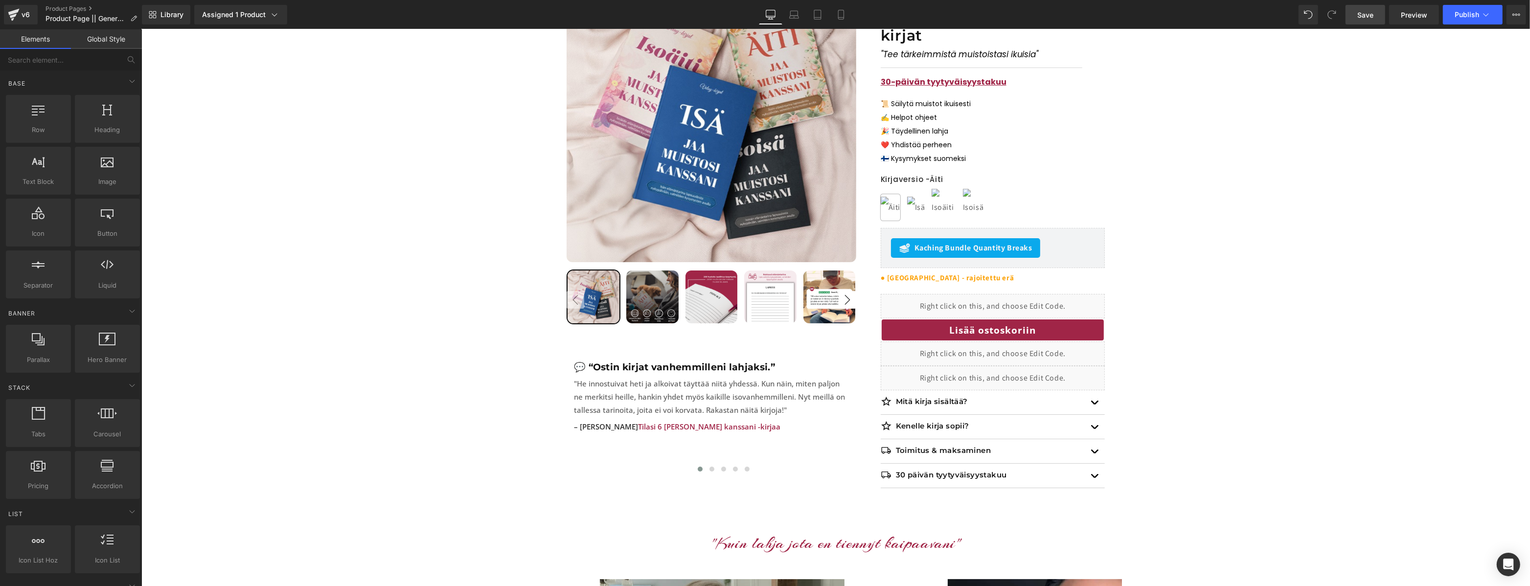
click at [1376, 13] on link "Save" at bounding box center [1366, 15] width 40 height 20
click at [1418, 20] on link "Preview" at bounding box center [1414, 15] width 50 height 20
click at [959, 366] on div "Liquid" at bounding box center [992, 378] width 224 height 24
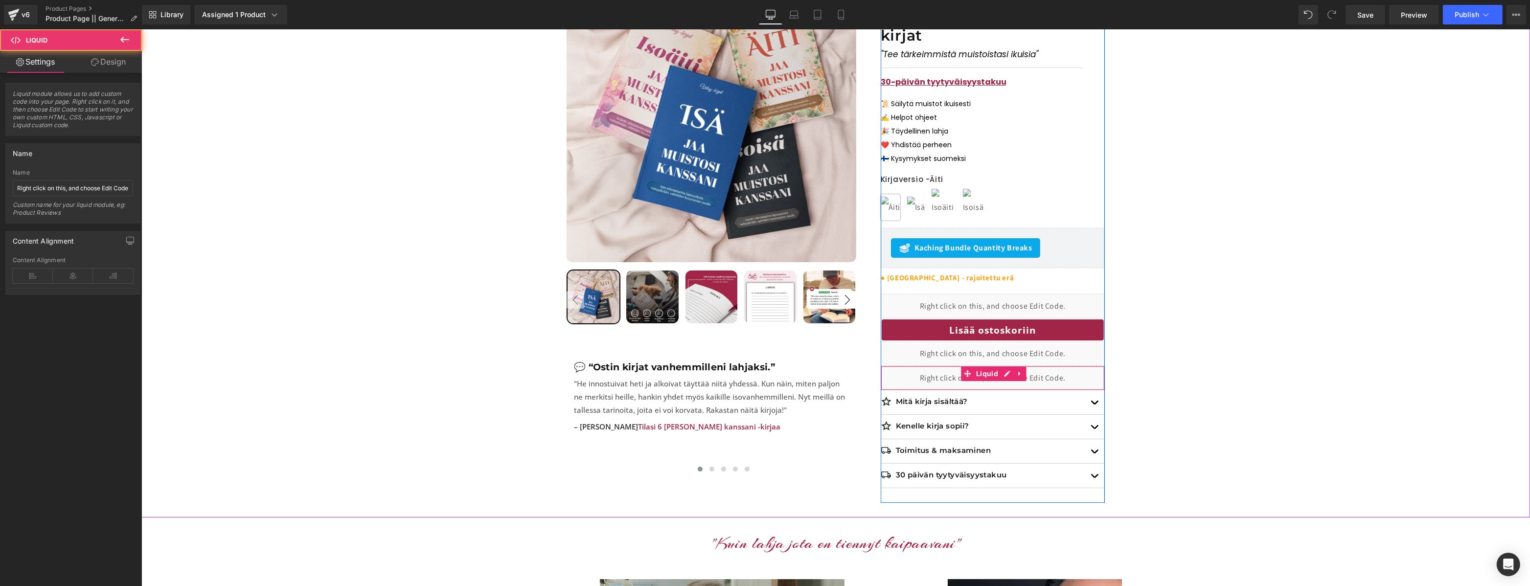
click at [1007, 366] on div "Liquid" at bounding box center [992, 378] width 224 height 24
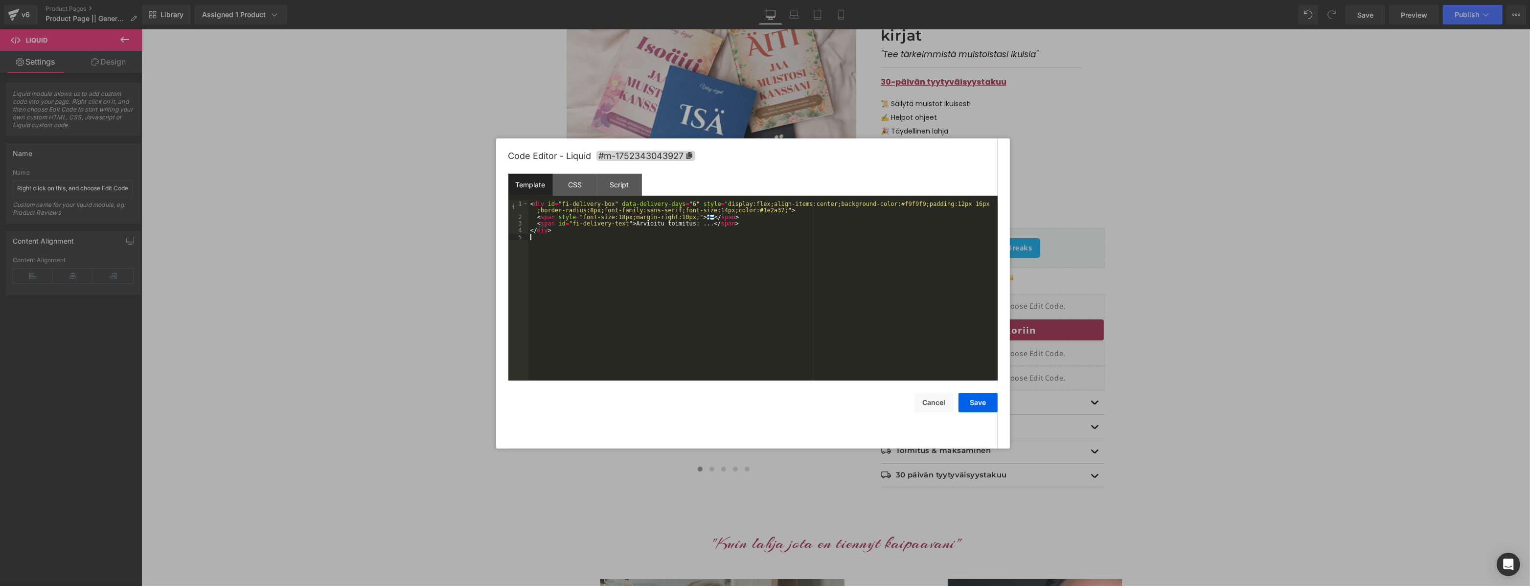
drag, startPoint x: 623, startPoint y: 328, endPoint x: 487, endPoint y: 140, distance: 232.0
click at [487, 140] on body "You are previewing how the will restyle your page. You can not edit Elements in…" at bounding box center [765, 293] width 1530 height 586
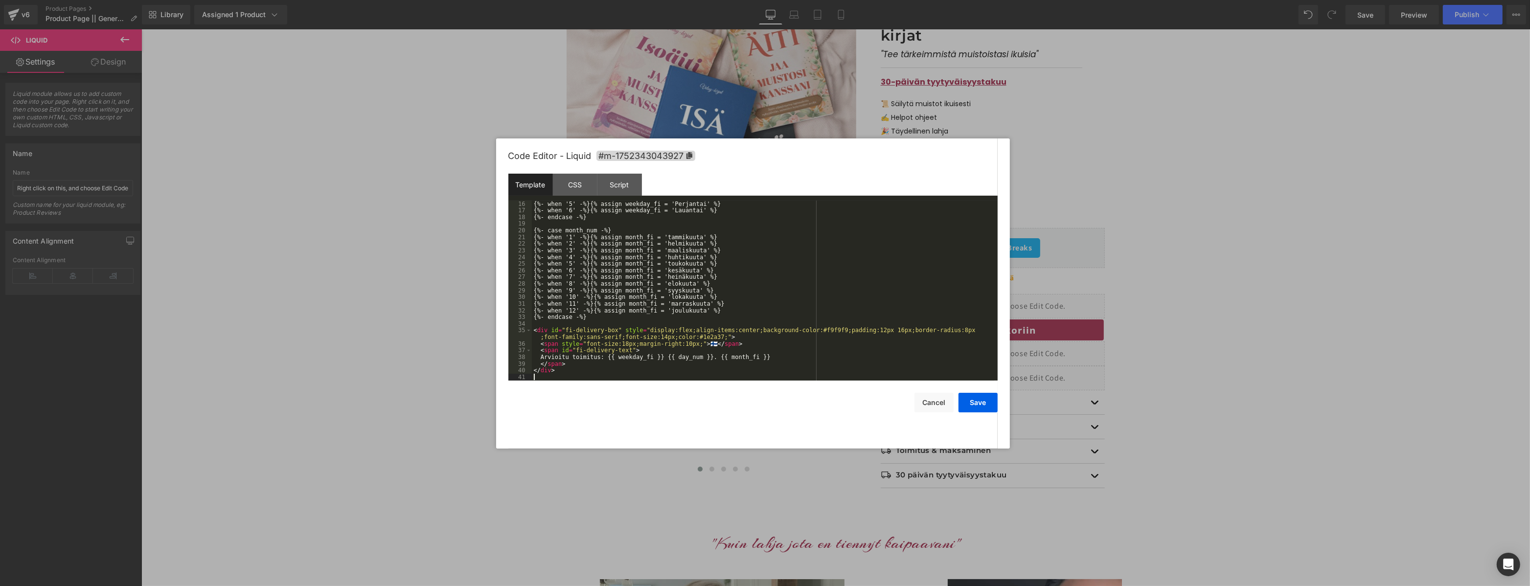
scroll to position [100, 0]
click at [572, 181] on div "CSS" at bounding box center [575, 185] width 45 height 22
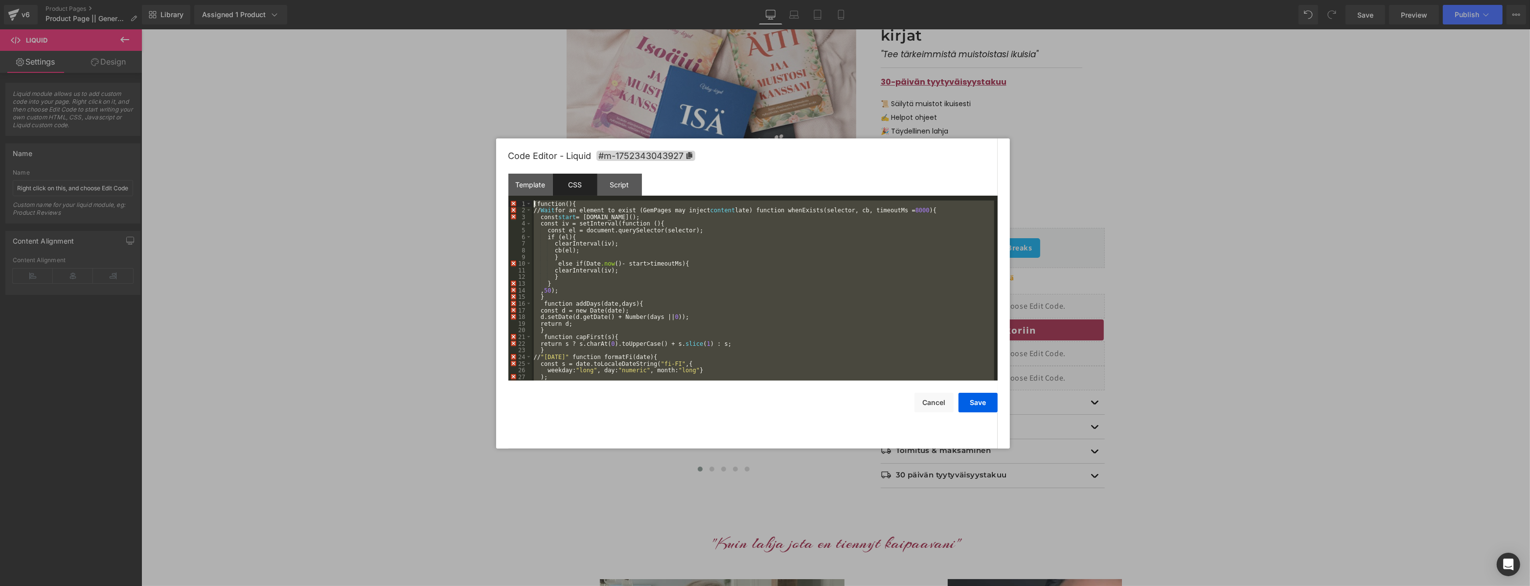
scroll to position [0, 0]
drag, startPoint x: 576, startPoint y: 374, endPoint x: 498, endPoint y: 89, distance: 295.8
click at [498, 89] on body "You are previewing how the will restyle your page. You can not edit Elements in…" at bounding box center [765, 293] width 1530 height 586
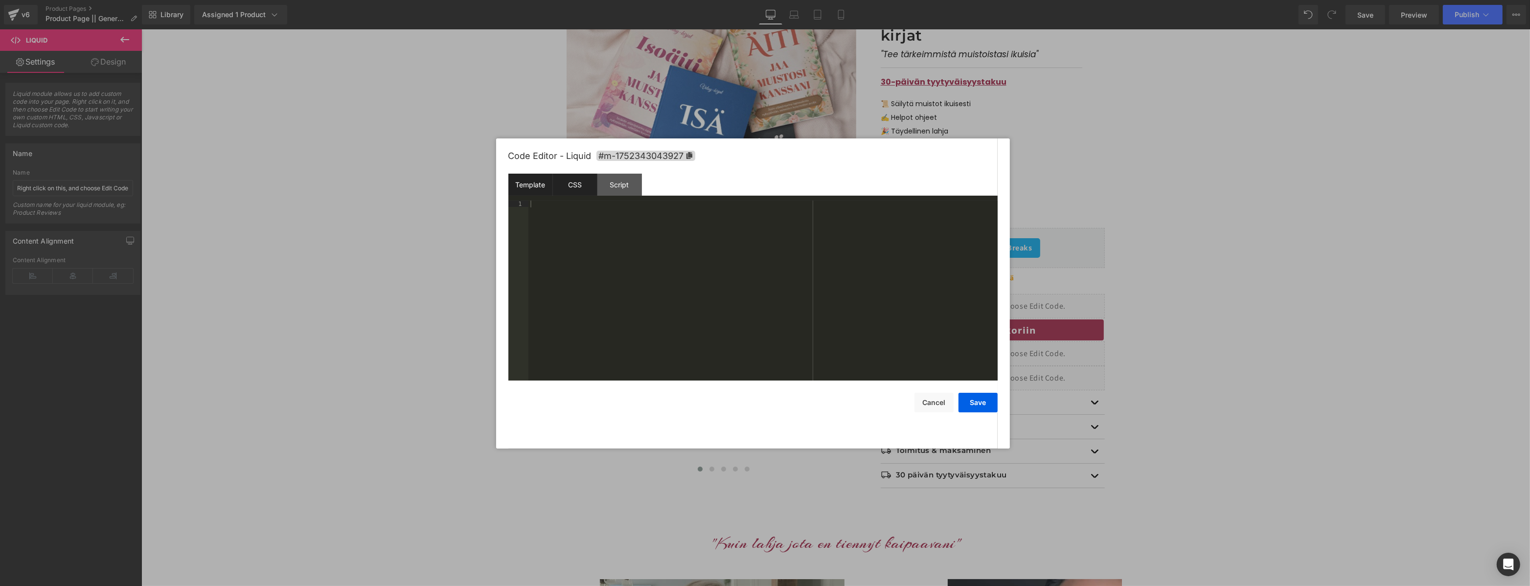
click at [532, 184] on div "Template" at bounding box center [530, 185] width 45 height 22
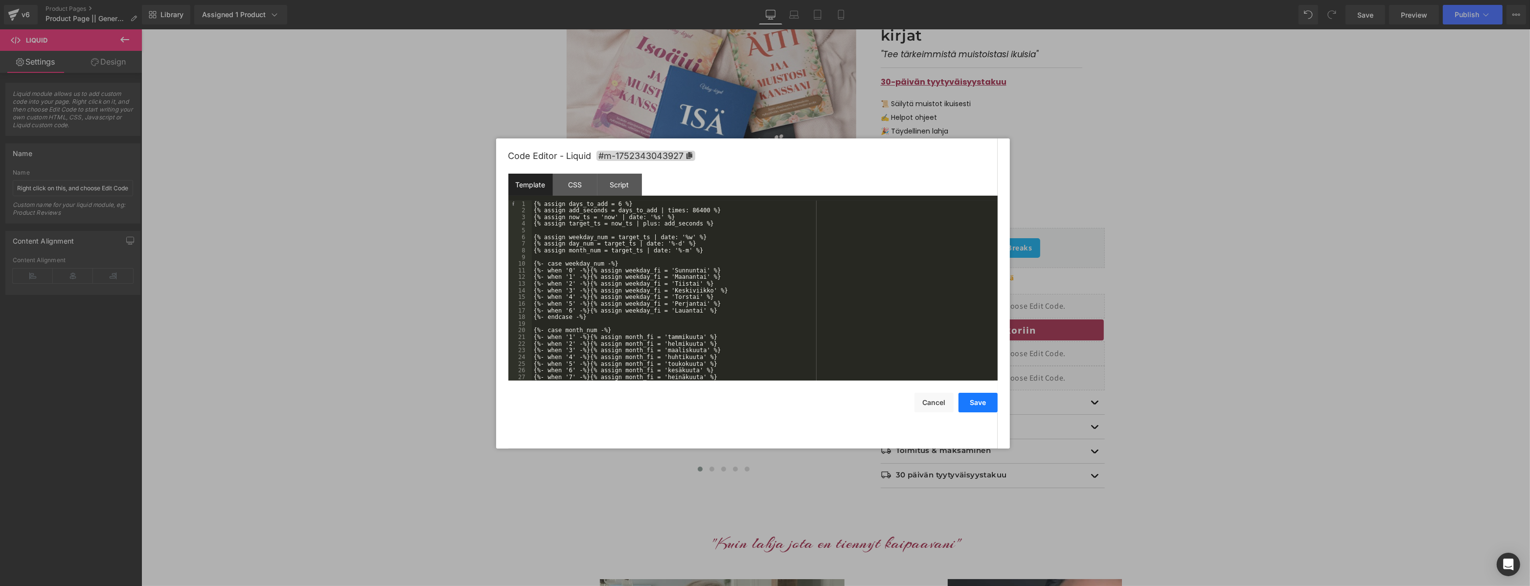
click at [971, 402] on button "Save" at bounding box center [978, 403] width 39 height 20
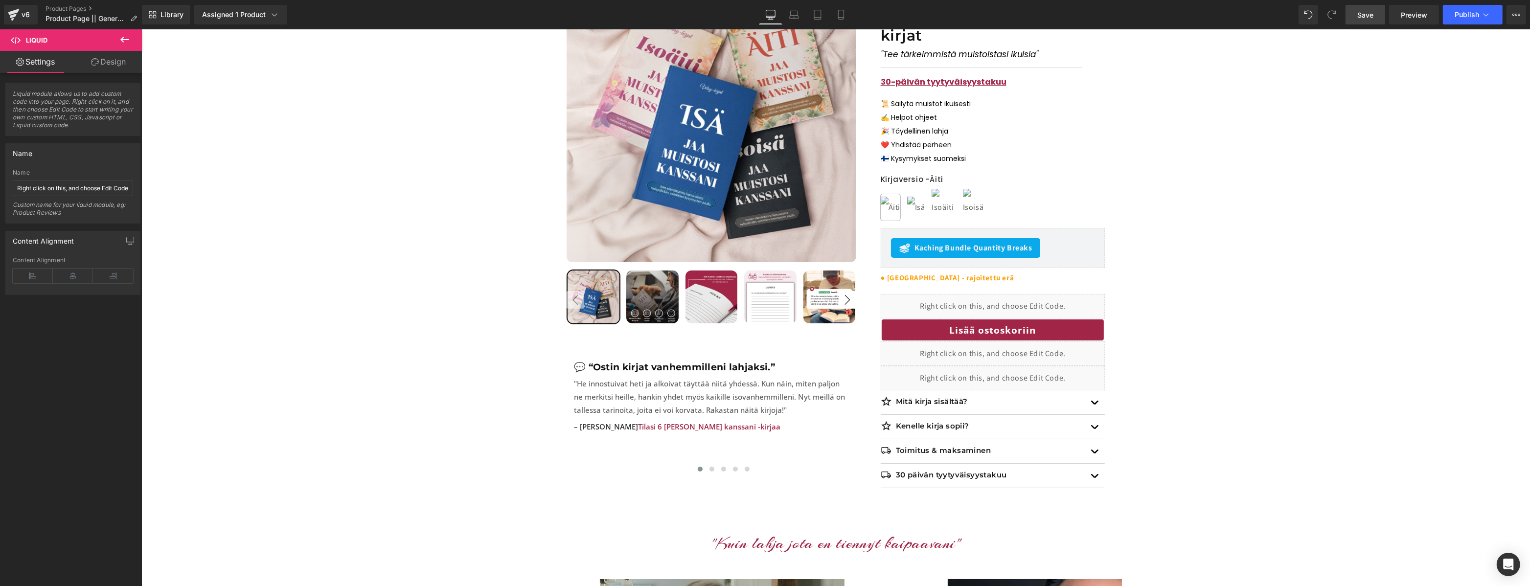
click at [1355, 14] on link "Save" at bounding box center [1366, 15] width 40 height 20
click at [1472, 18] on span "Publish" at bounding box center [1467, 15] width 24 height 8
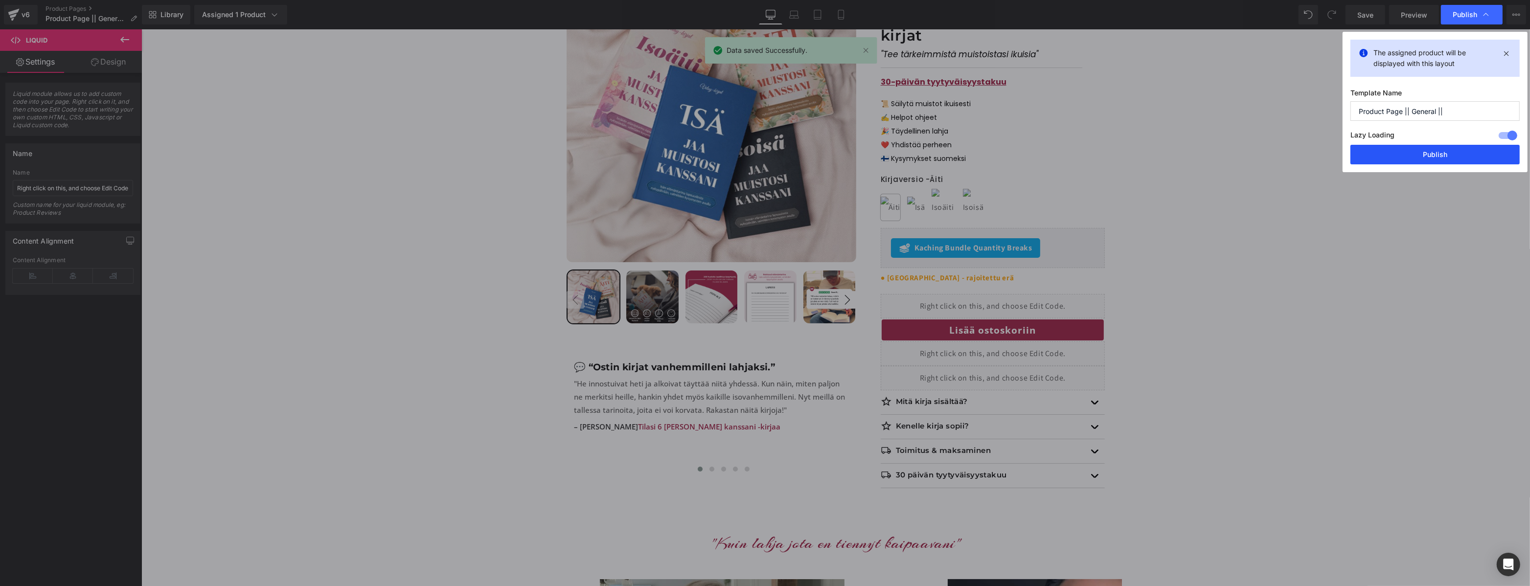
drag, startPoint x: 1432, startPoint y: 151, endPoint x: 1200, endPoint y: 63, distance: 248.7
click at [1432, 151] on button "Publish" at bounding box center [1435, 155] width 169 height 20
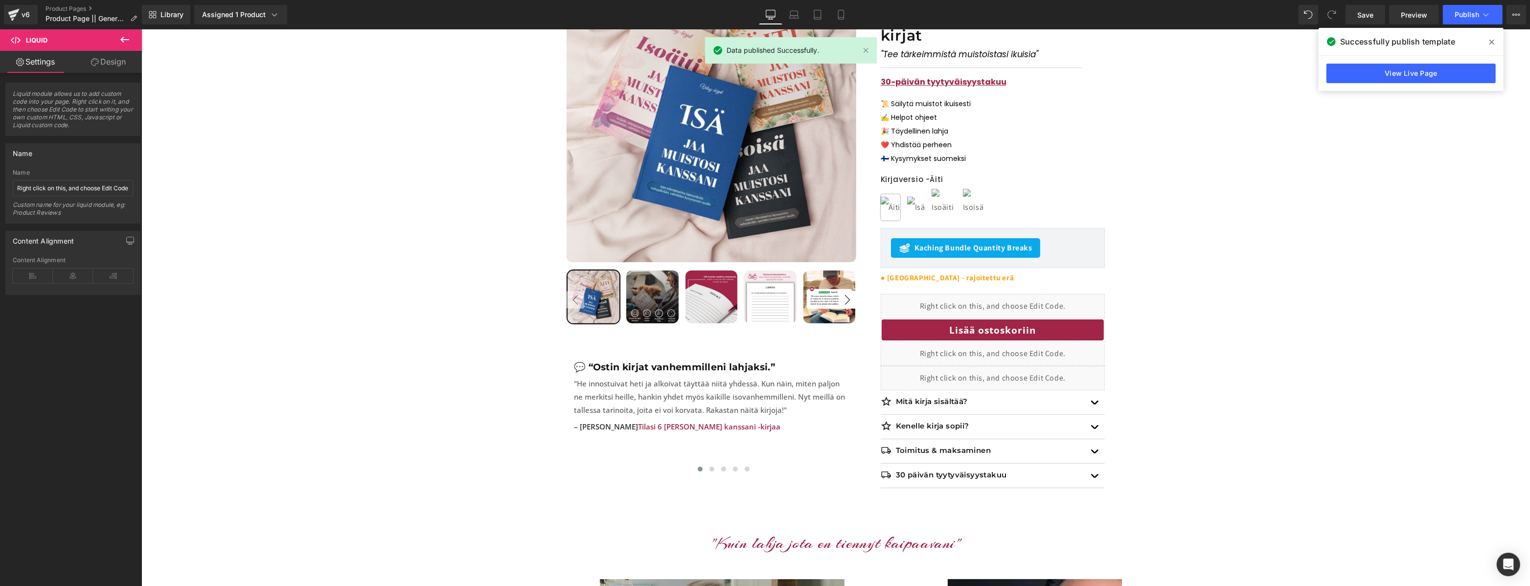
click at [1368, 85] on div "View Live Page" at bounding box center [1411, 73] width 185 height 35
click at [1373, 77] on link "View Live Page" at bounding box center [1411, 74] width 169 height 20
